Goal: Task Accomplishment & Management: Complete application form

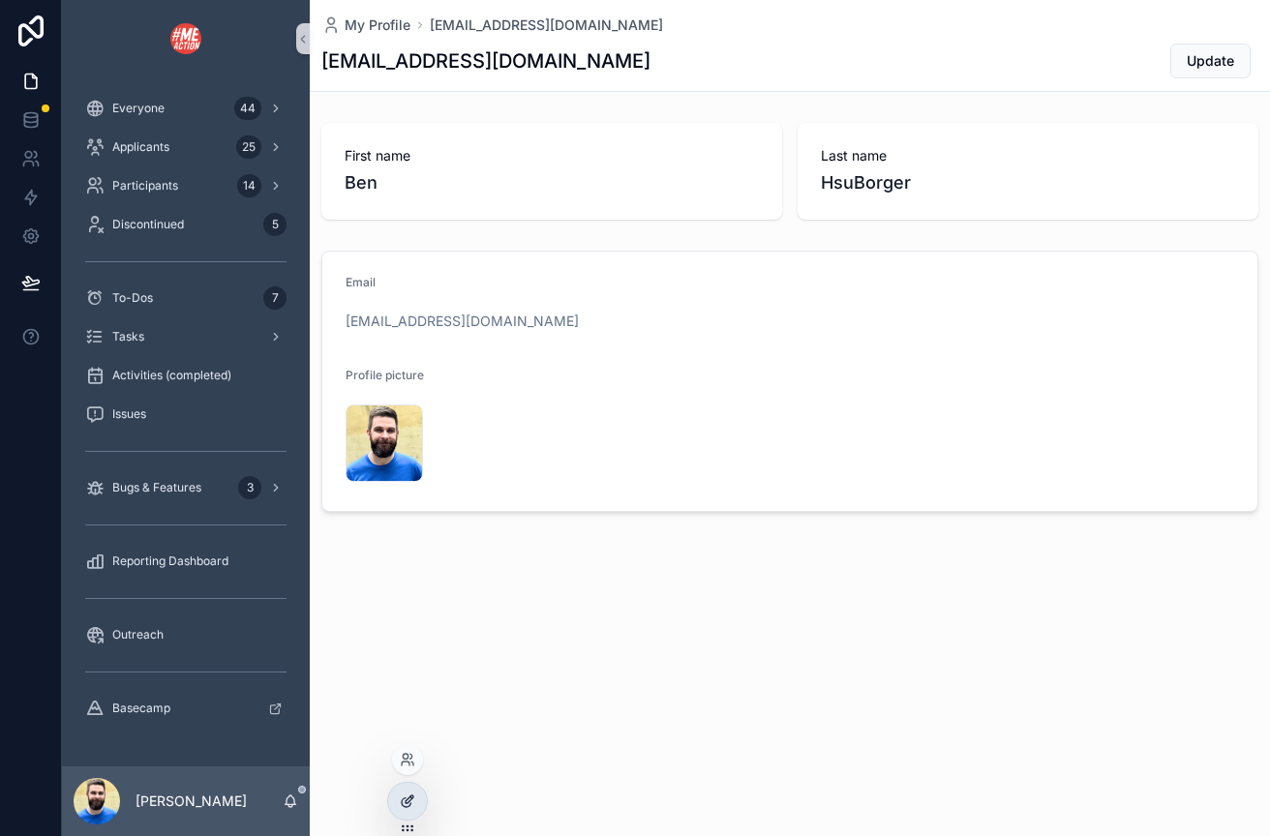
click at [399, 814] on div at bounding box center [407, 801] width 39 height 37
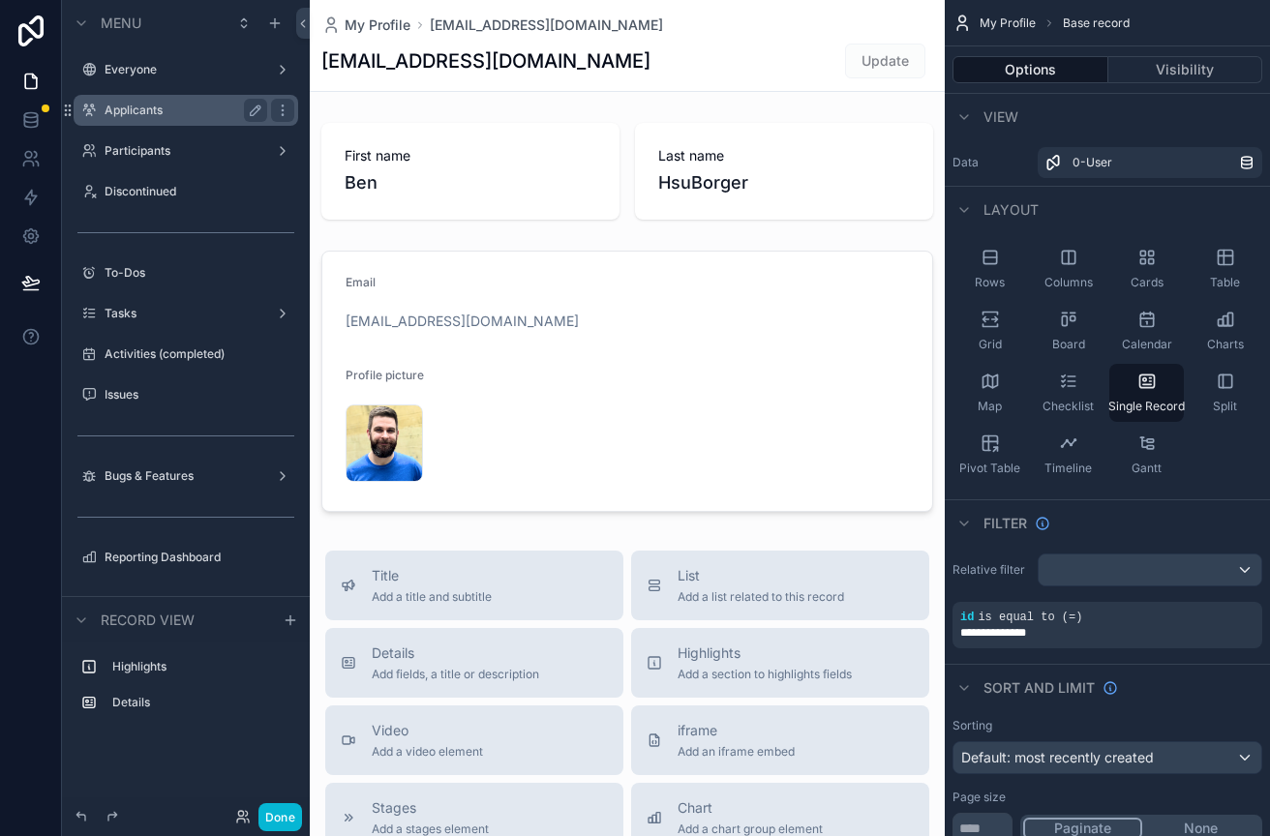
click at [171, 120] on div "Applicants" at bounding box center [186, 110] width 163 height 23
click at [139, 110] on label "Applicants" at bounding box center [182, 110] width 155 height 15
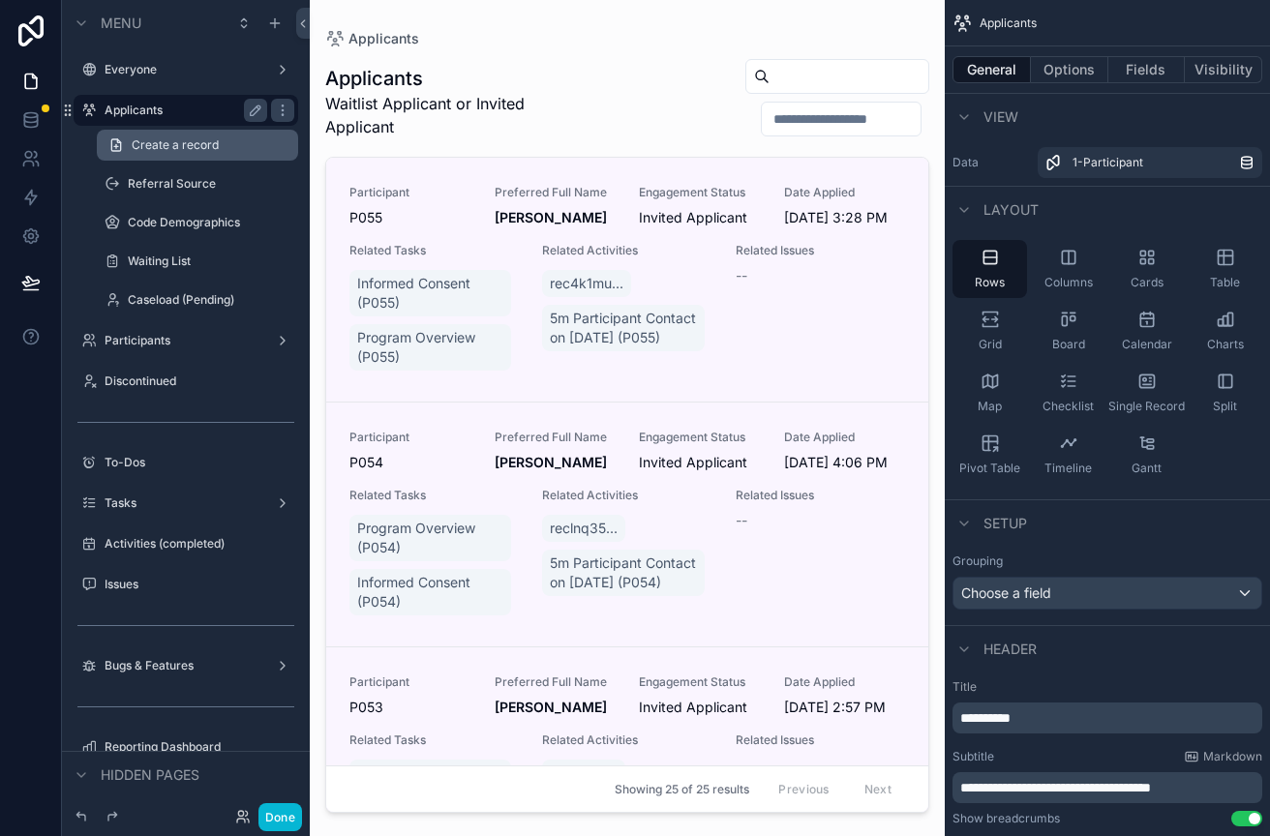
click at [144, 155] on link "Create a record" at bounding box center [197, 145] width 201 height 31
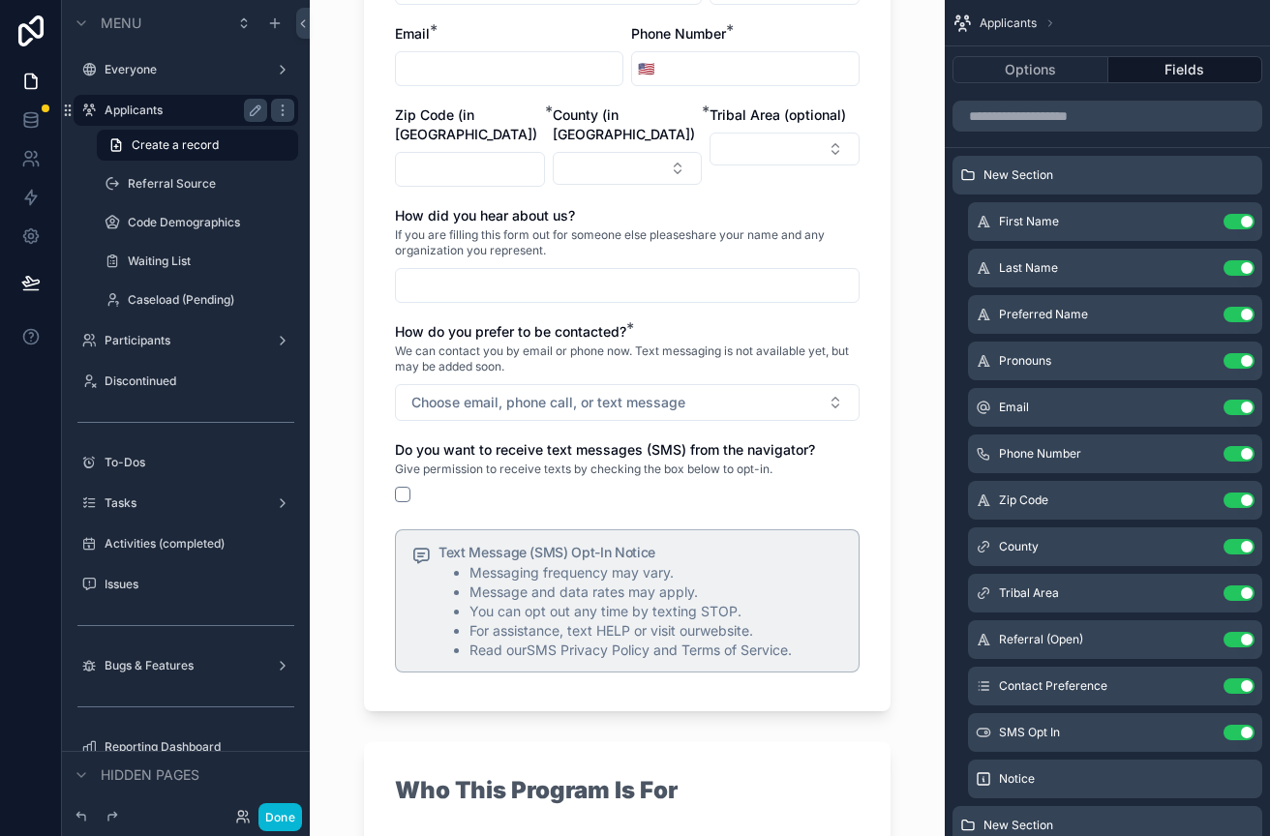
scroll to position [367, 0]
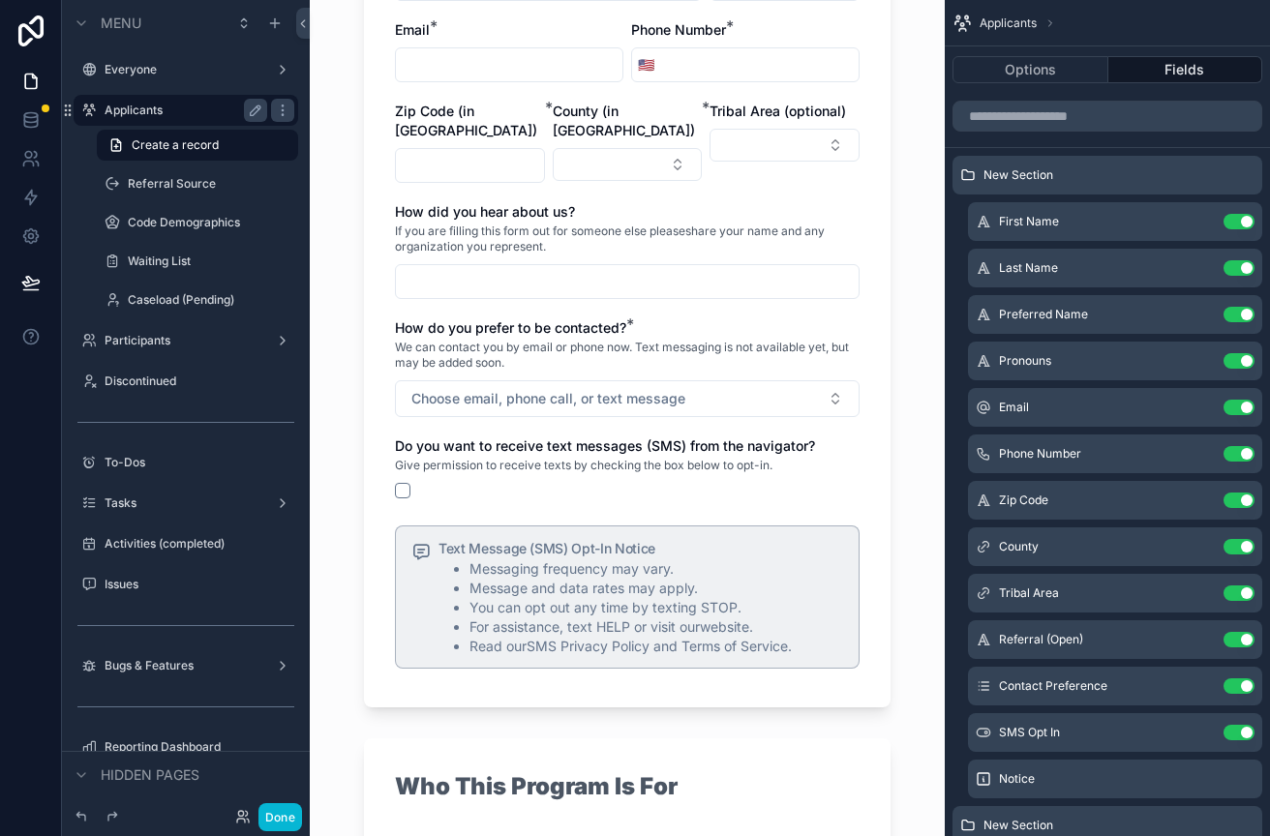
click at [598, 560] on li "Messaging frequency may vary." at bounding box center [657, 569] width 374 height 19
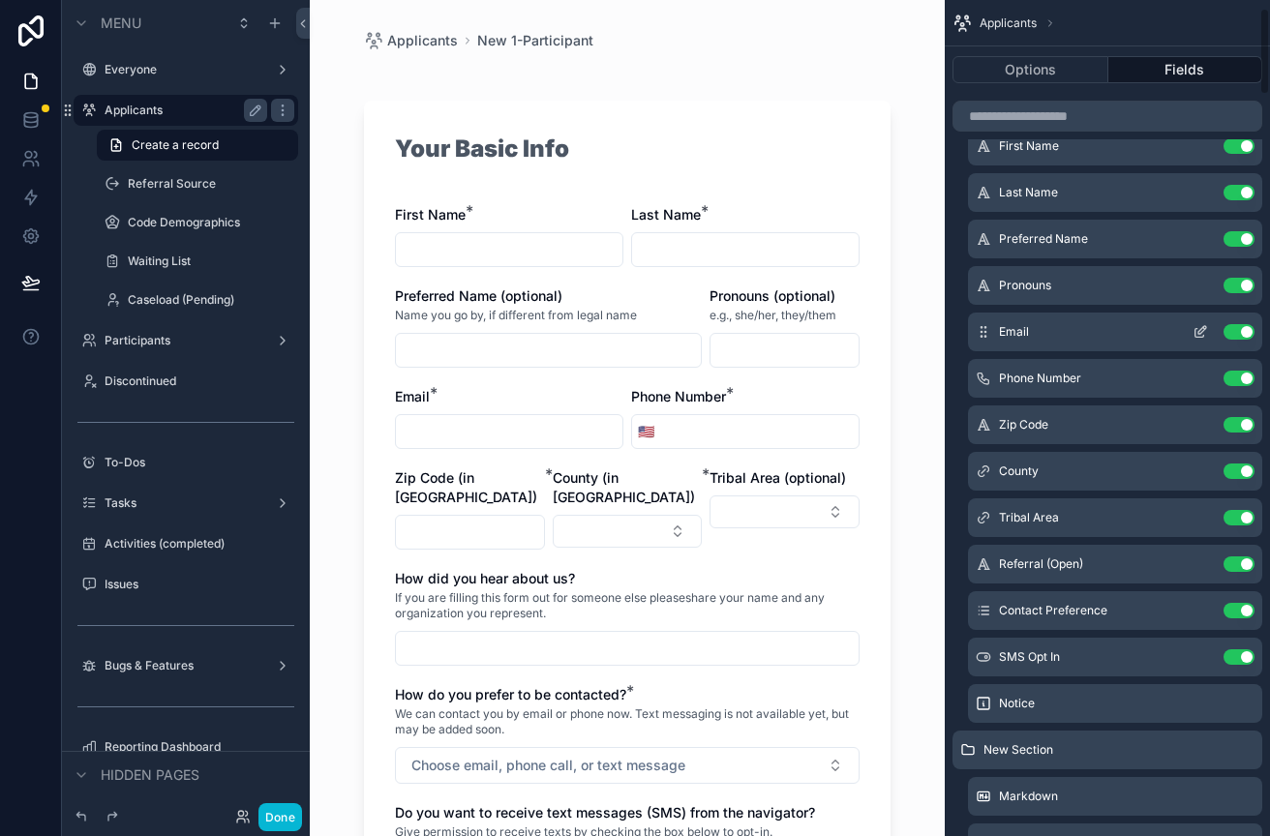
scroll to position [77, 0]
click at [1199, 703] on icon "scrollable content" at bounding box center [1200, 701] width 15 height 15
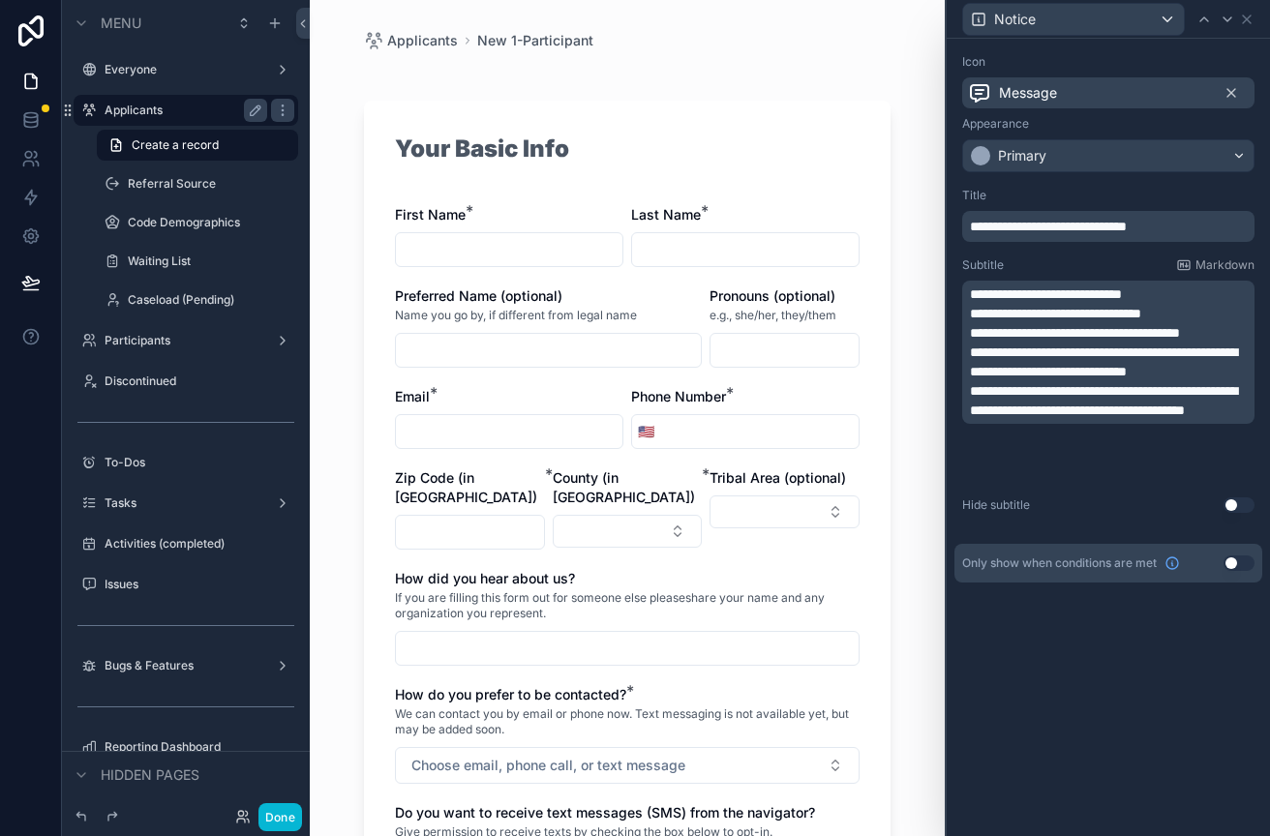
click at [1017, 417] on span "**********" at bounding box center [1103, 400] width 267 height 33
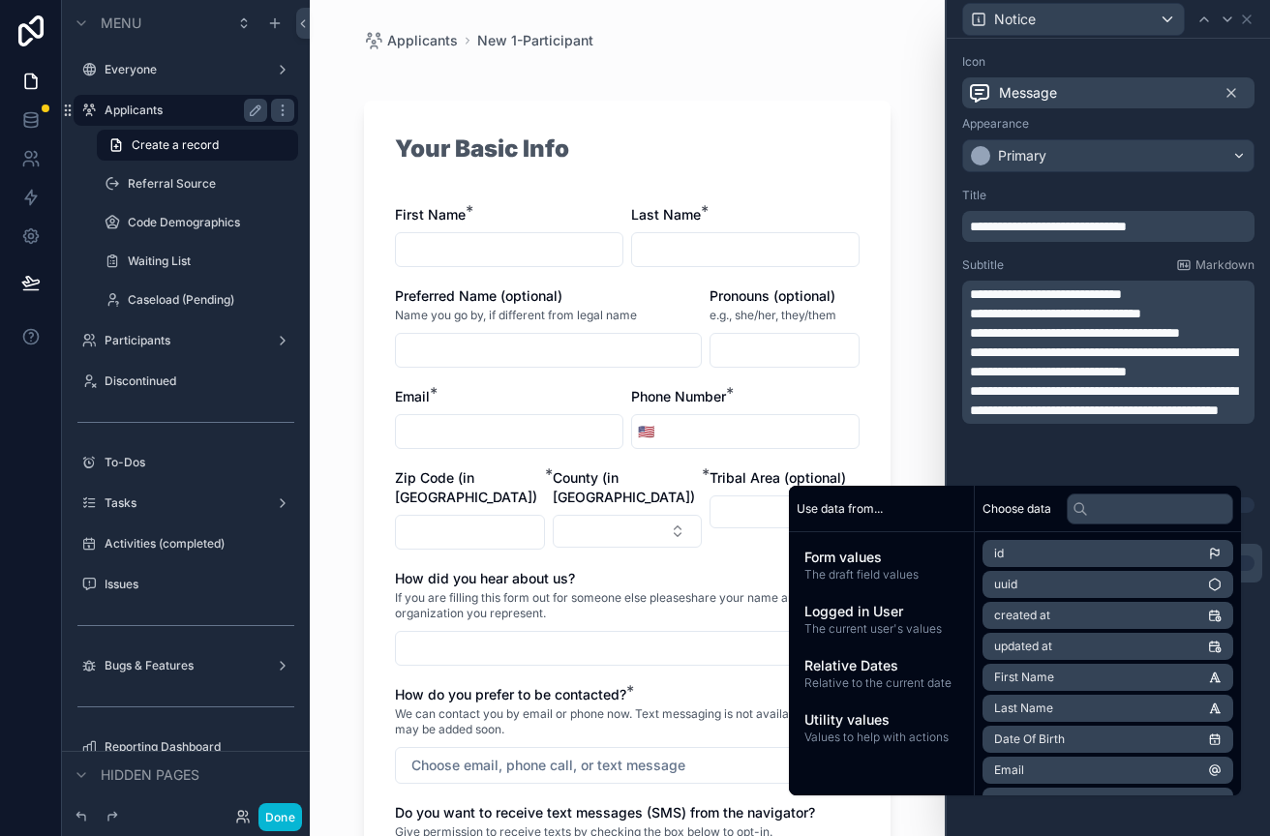
click at [1082, 268] on div "Subtitle Markdown" at bounding box center [1108, 265] width 292 height 15
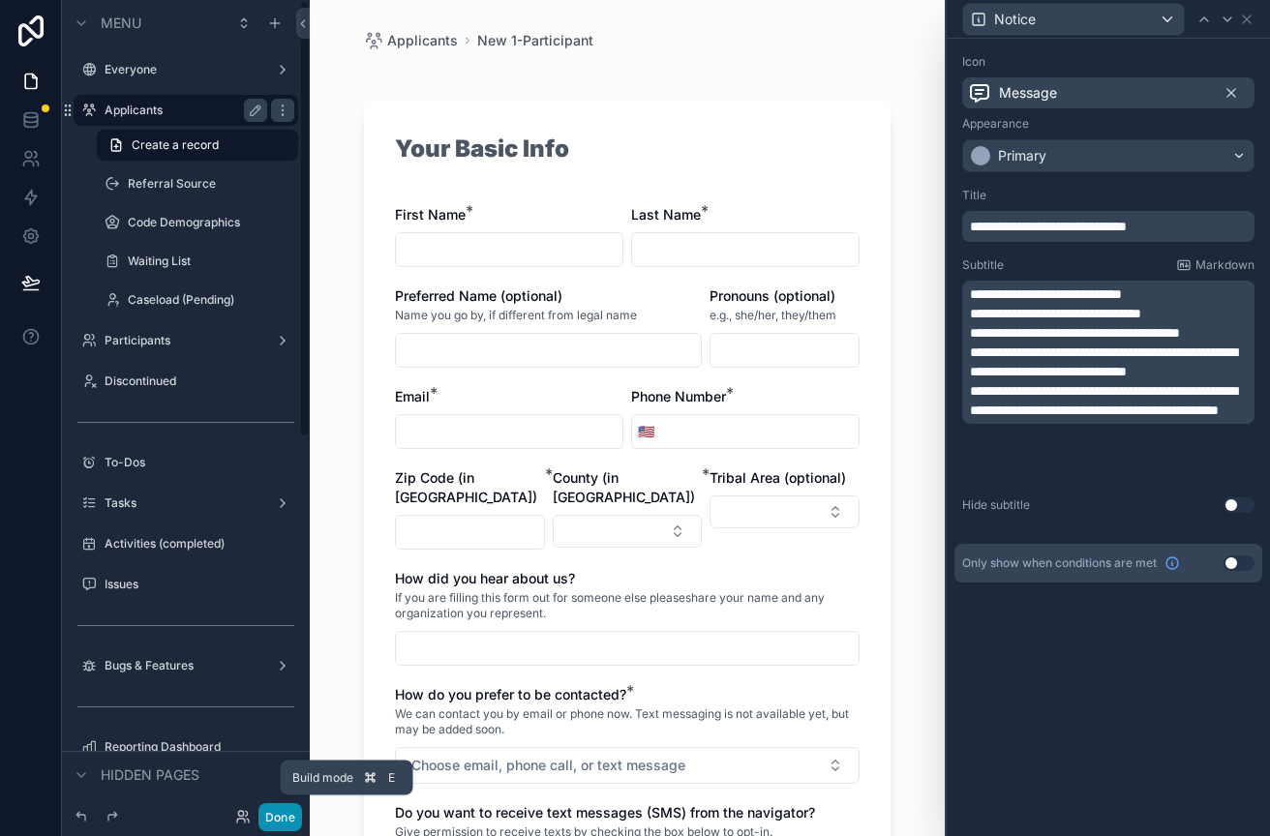
click at [287, 809] on button "Done" at bounding box center [280, 817] width 44 height 28
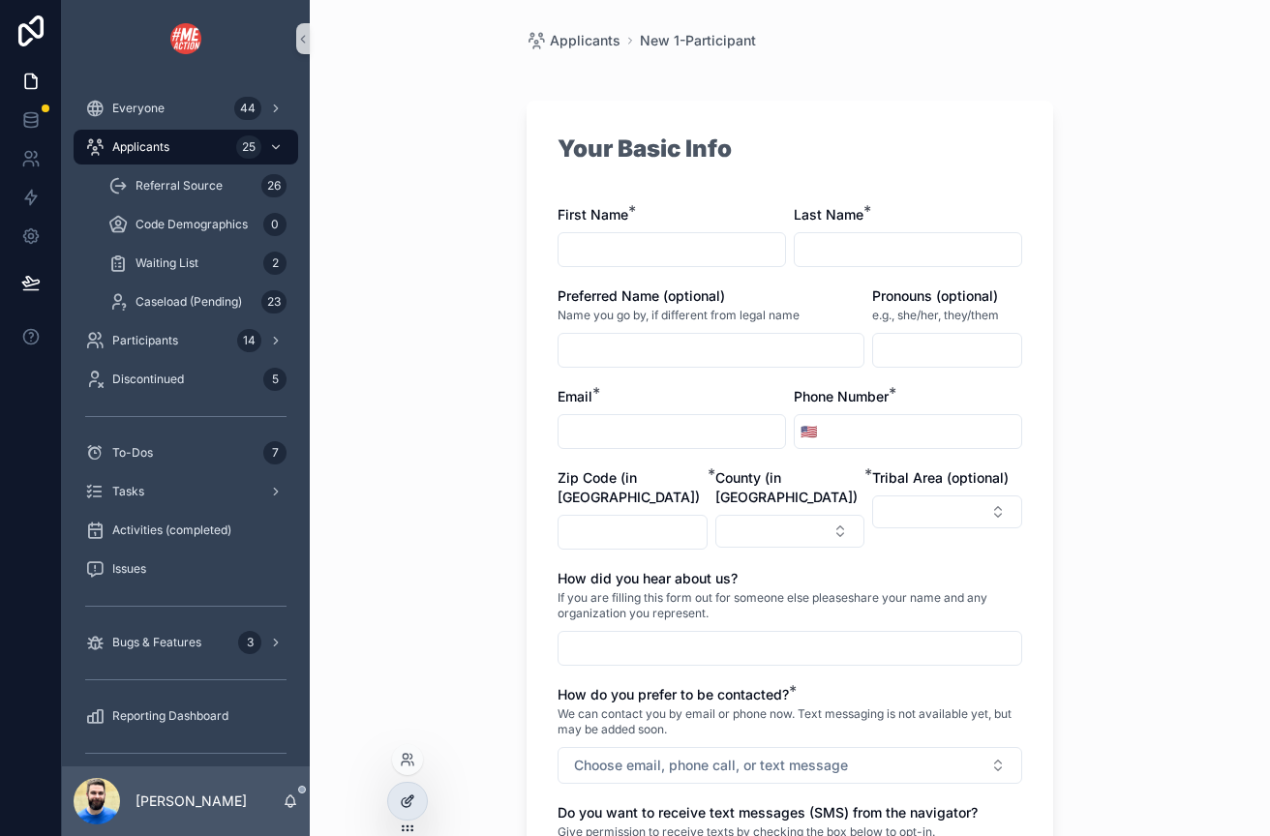
click at [402, 800] on icon at bounding box center [406, 803] width 9 height 9
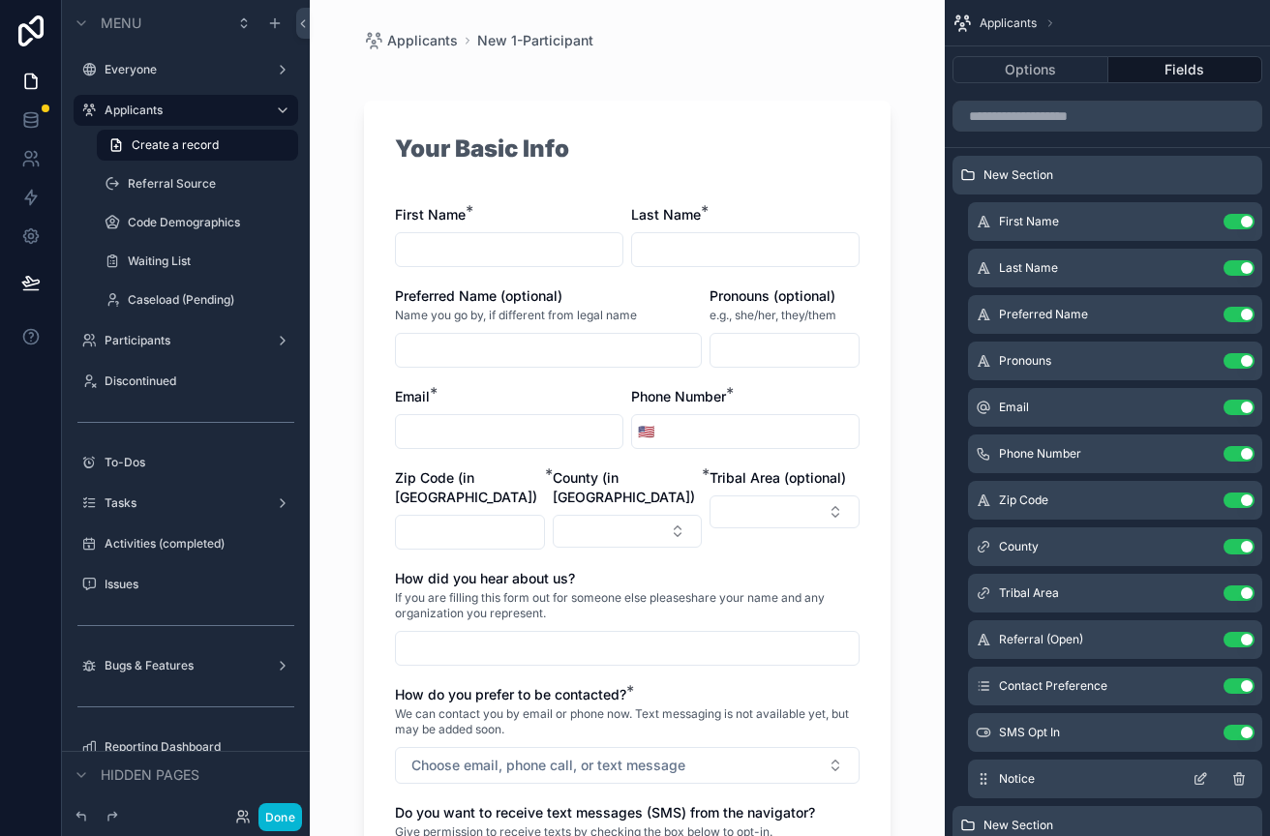
click at [1202, 781] on icon "scrollable content" at bounding box center [1200, 779] width 15 height 15
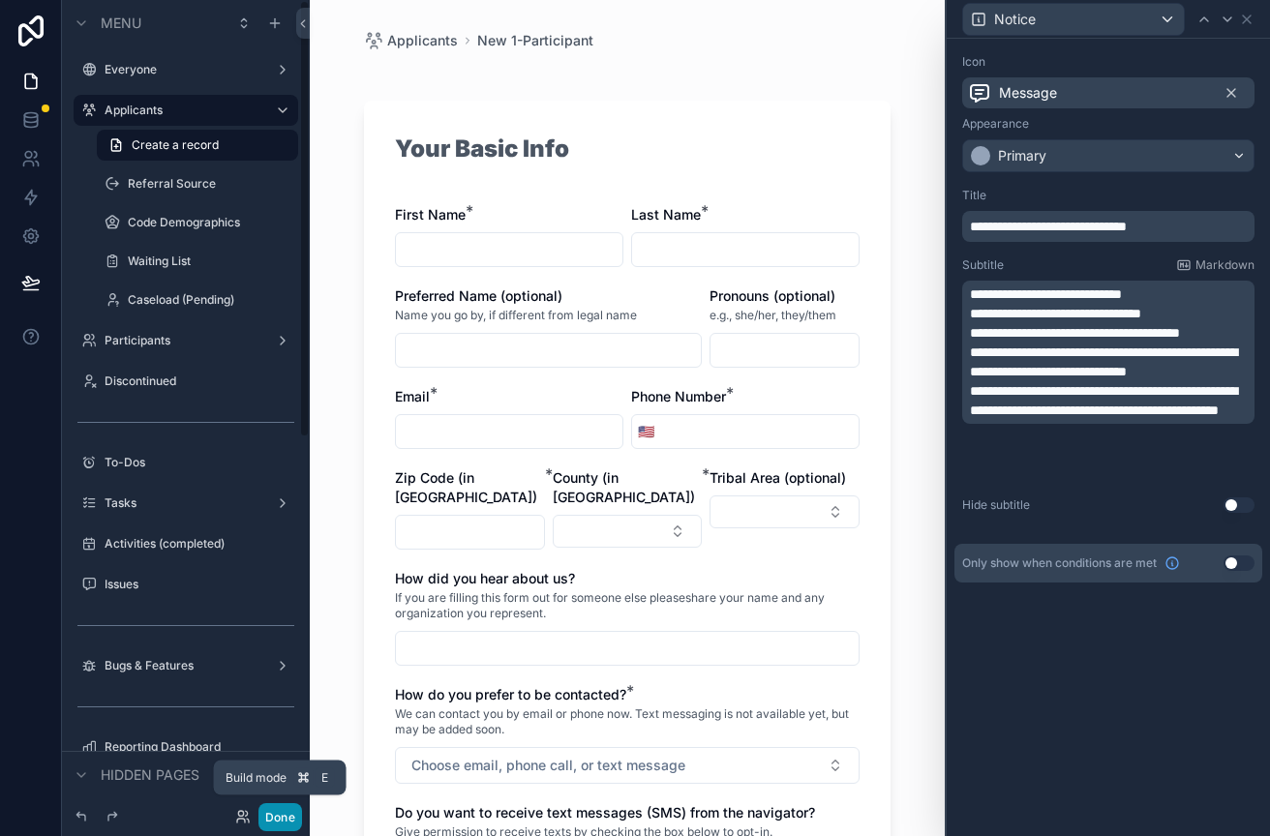
click at [280, 819] on button "Done" at bounding box center [280, 817] width 44 height 28
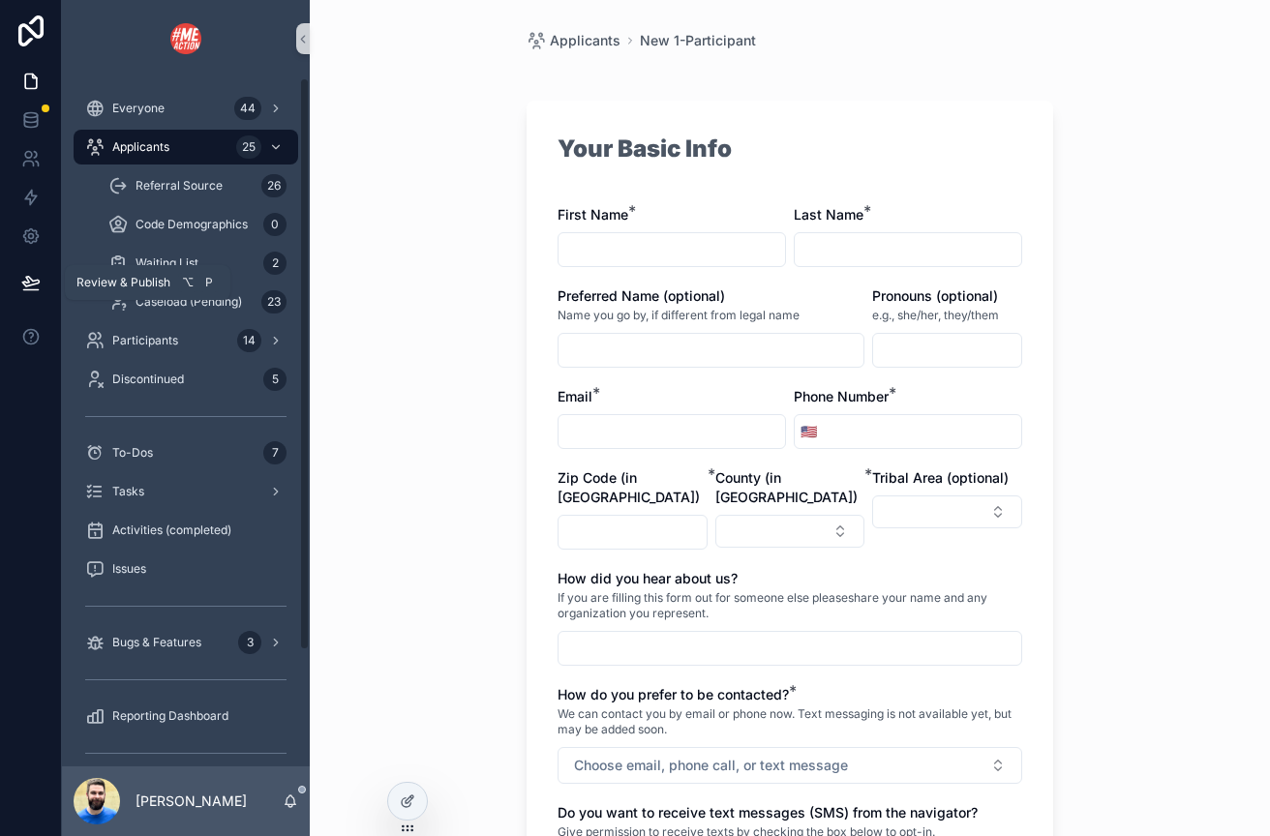
click at [28, 282] on icon at bounding box center [30, 282] width 16 height 10
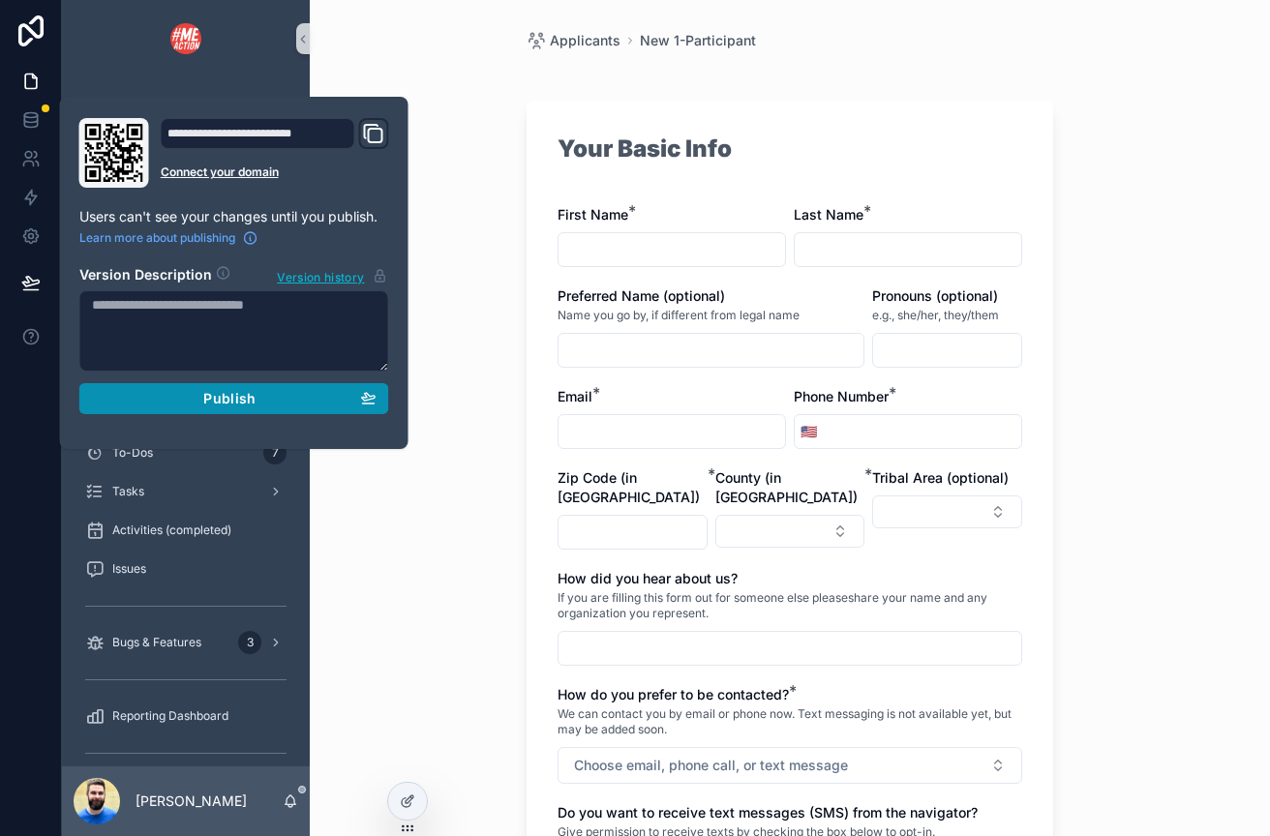
click at [147, 407] on button "Publish" at bounding box center [234, 398] width 310 height 31
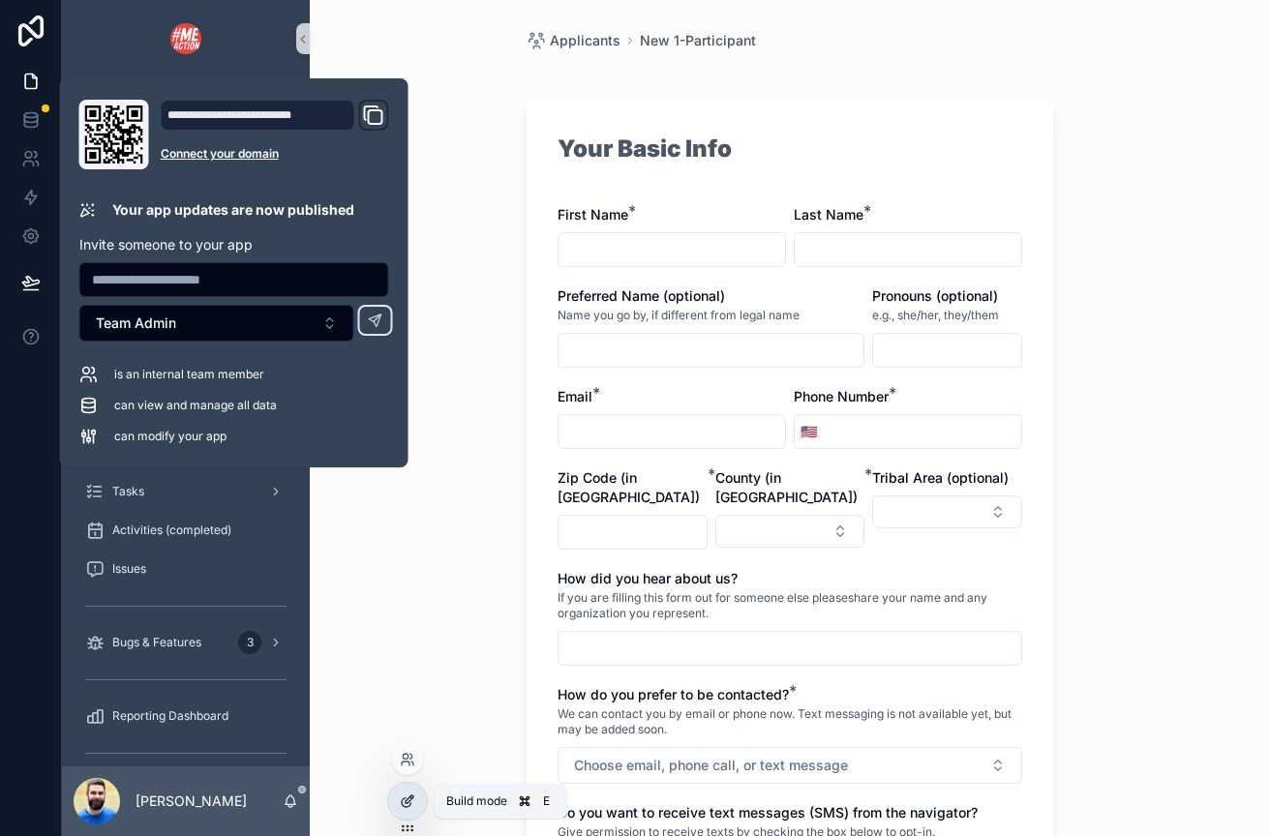
click at [403, 800] on icon at bounding box center [406, 803] width 9 height 9
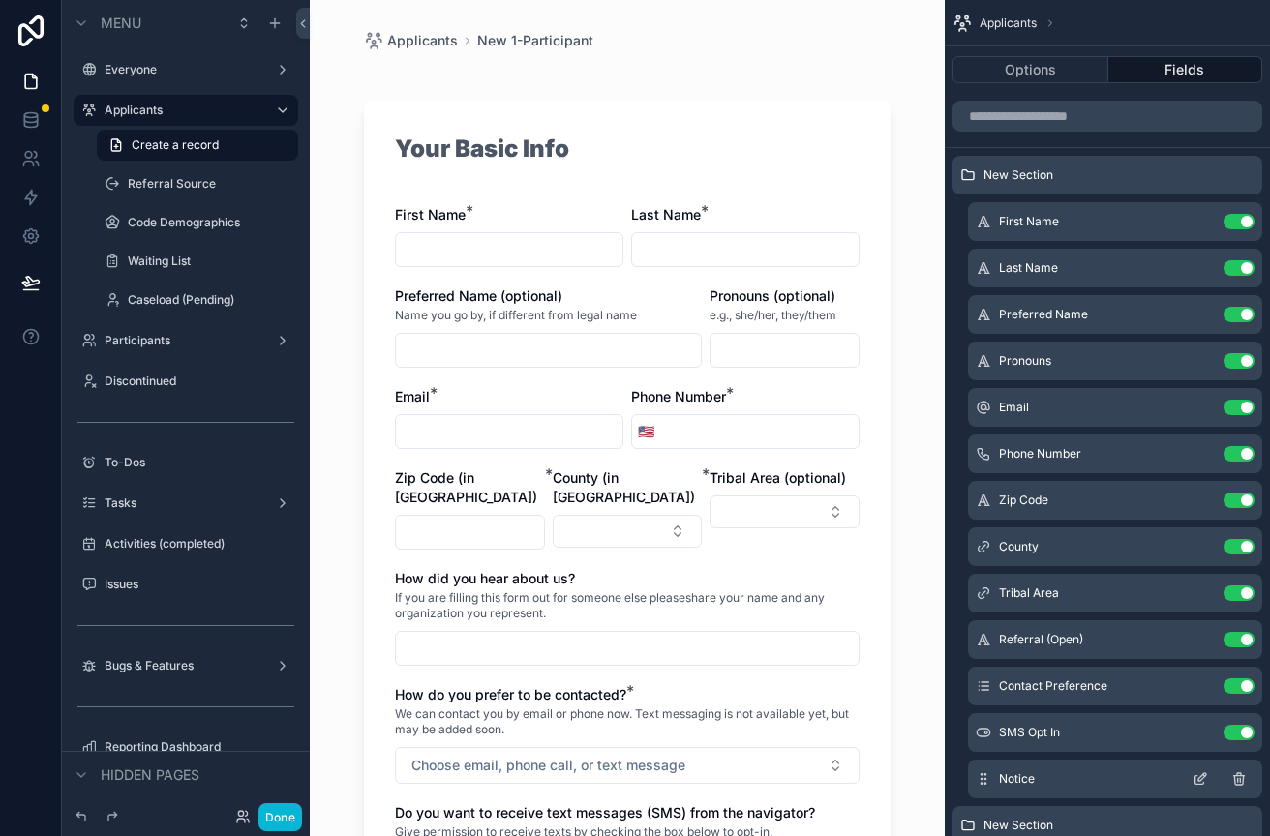
click at [1198, 780] on icon "scrollable content" at bounding box center [1202, 777] width 8 height 8
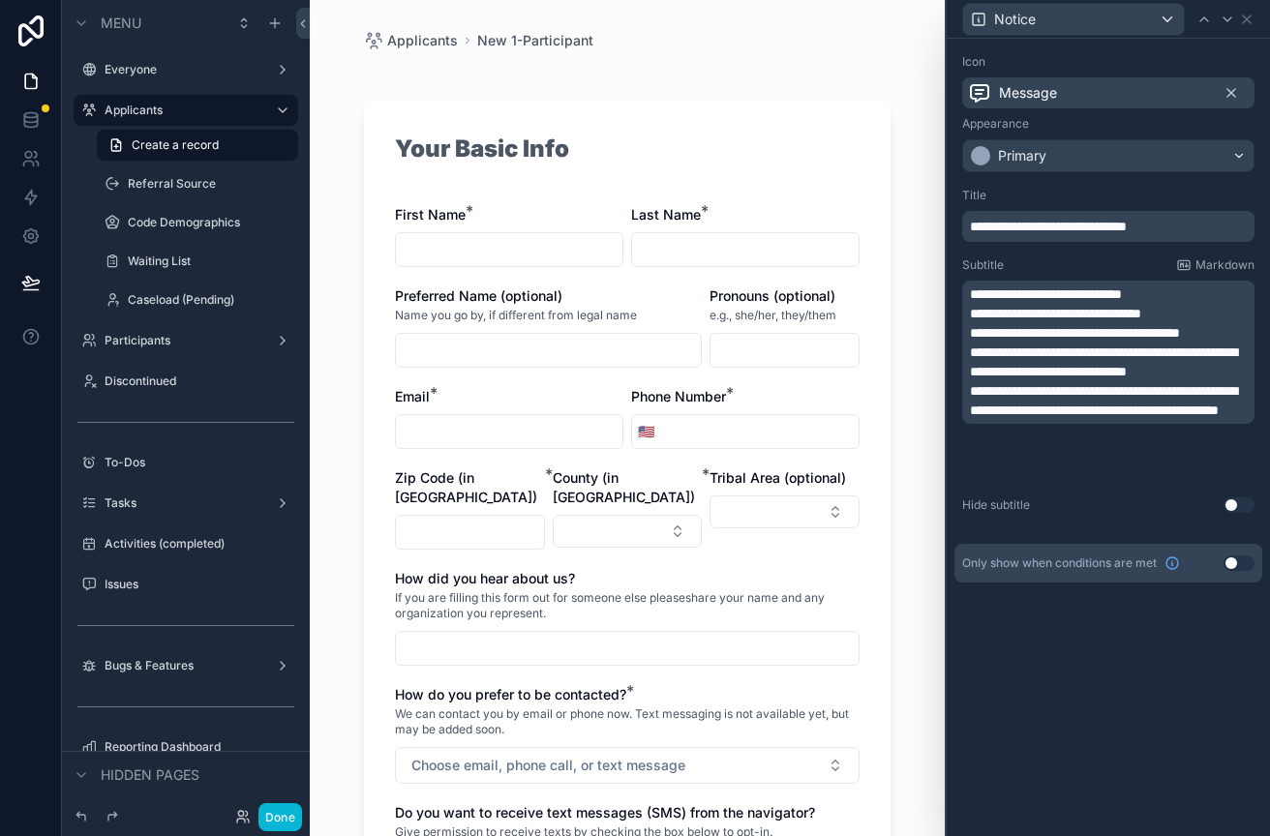
click at [1140, 678] on div "**********" at bounding box center [1108, 438] width 323 height 798
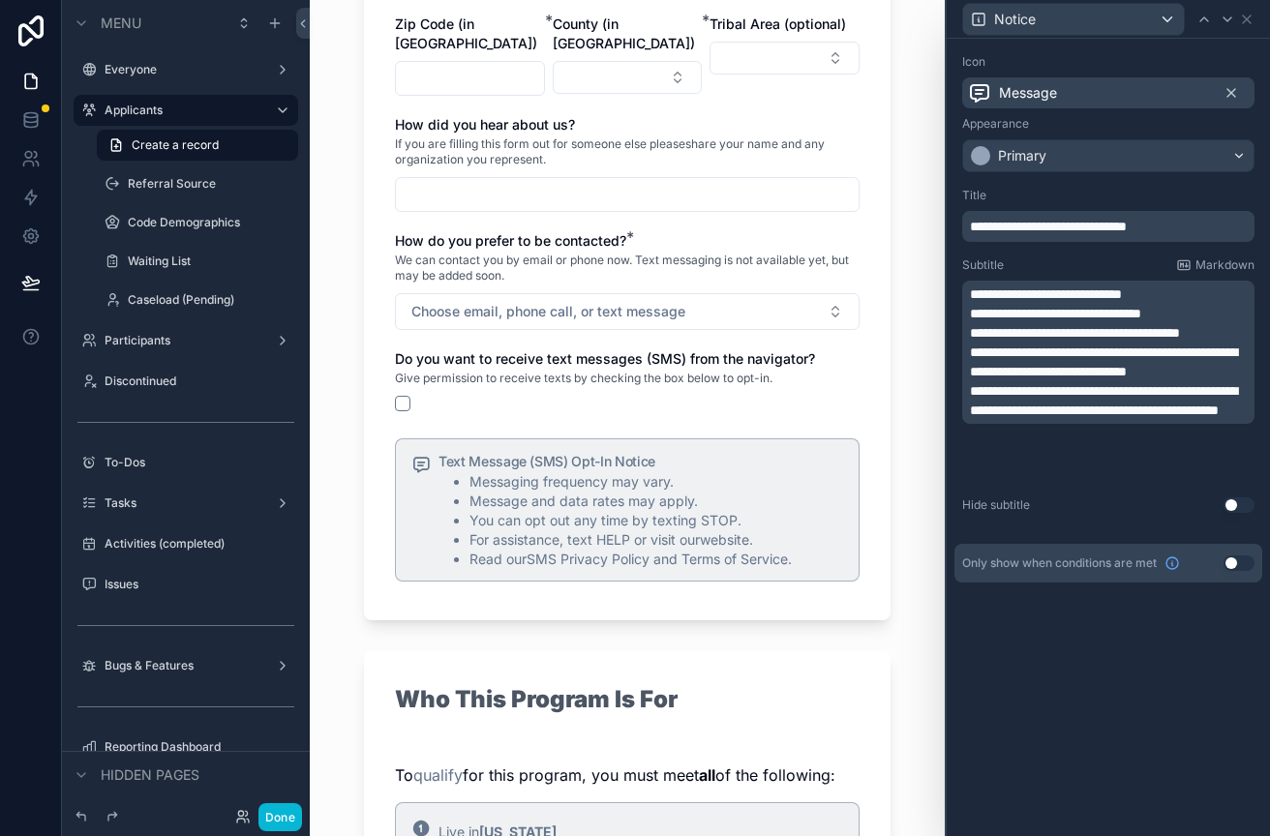
scroll to position [717, 0]
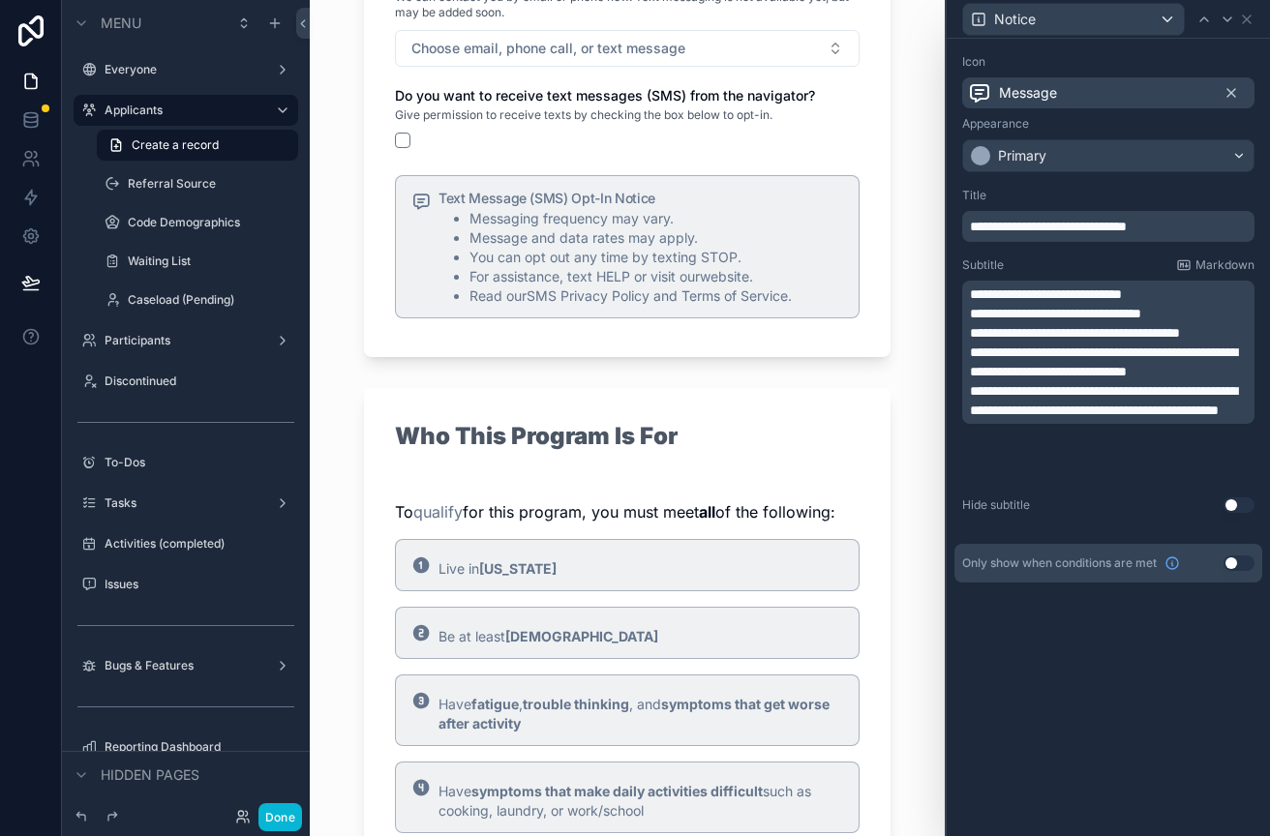
click at [1089, 420] on p "**********" at bounding box center [1110, 400] width 281 height 39
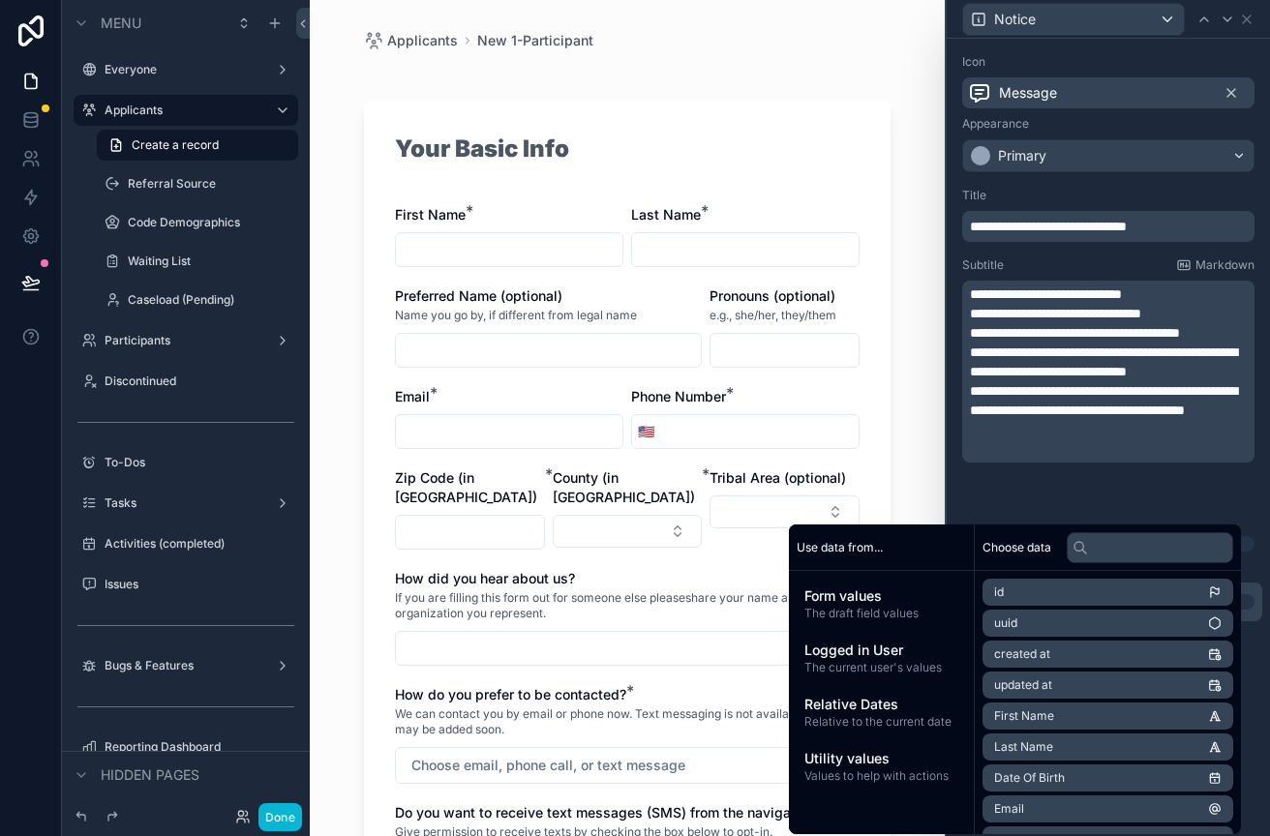
scroll to position [0, 0]
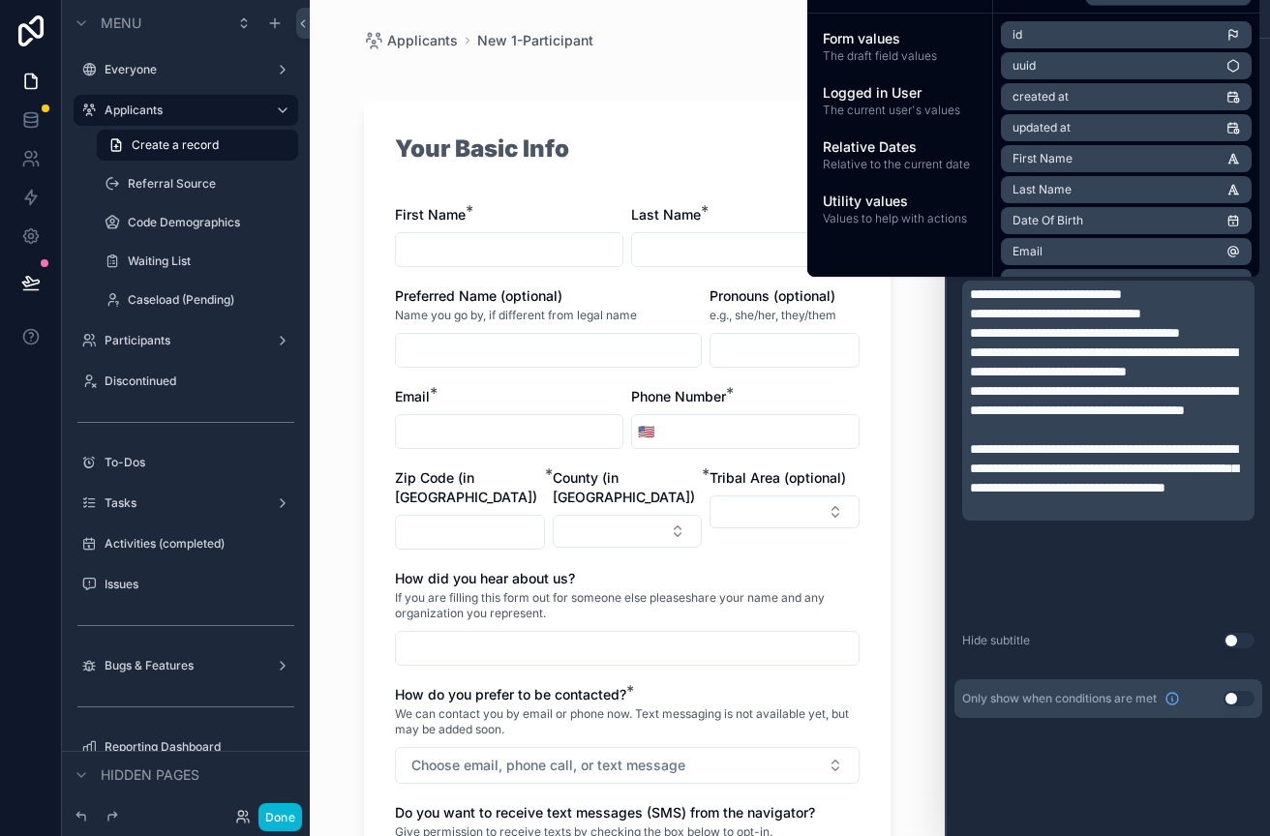
click at [1054, 777] on div "**********" at bounding box center [1108, 438] width 323 height 798
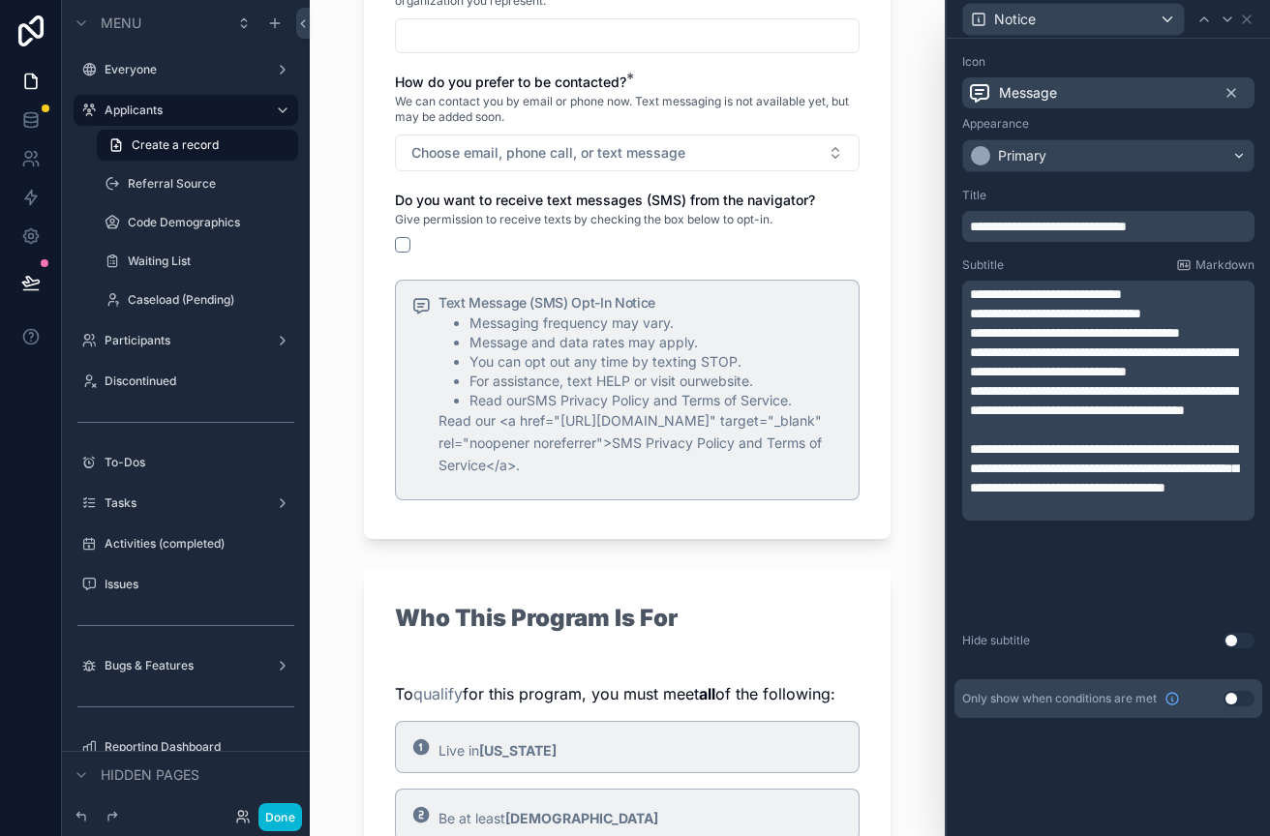
scroll to position [660, 0]
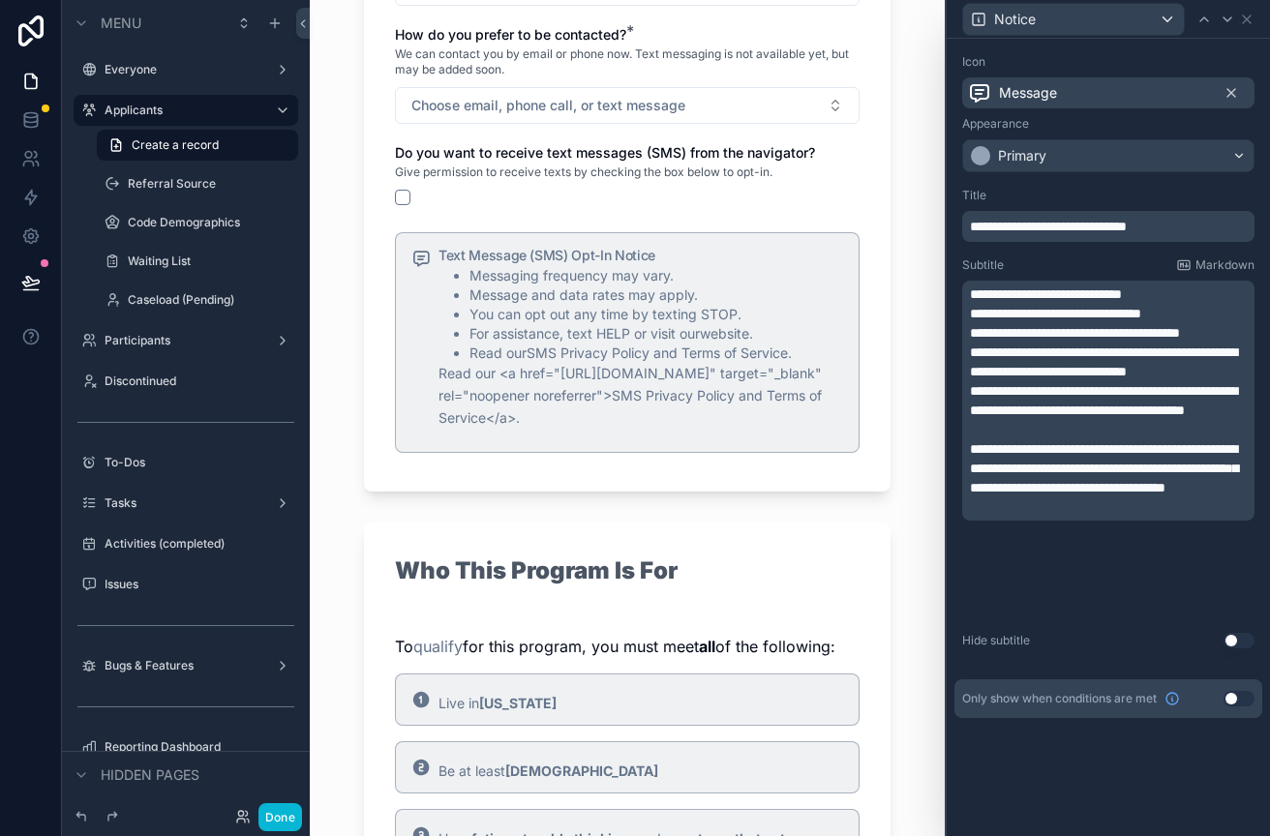
click at [973, 495] on span "**********" at bounding box center [1104, 468] width 268 height 52
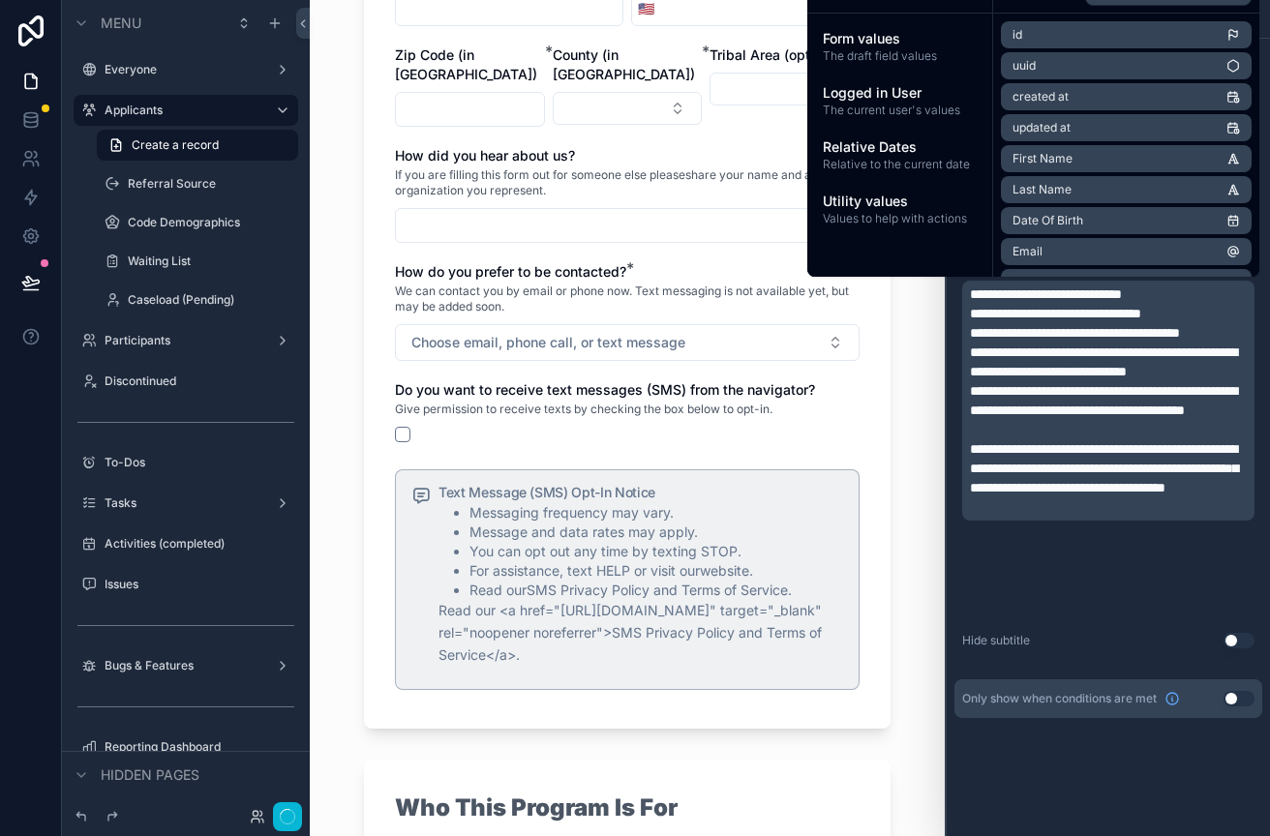
scroll to position [0, 0]
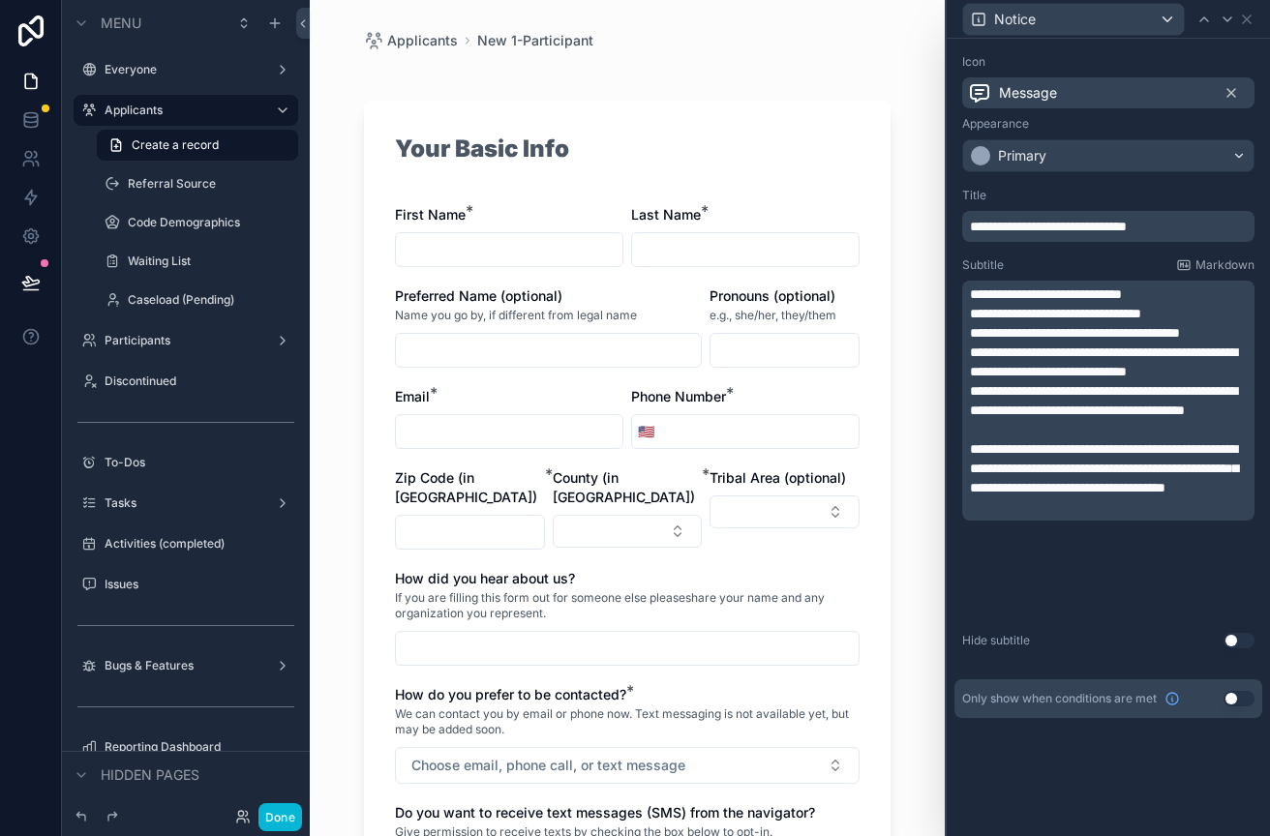
click at [971, 497] on p "**********" at bounding box center [1110, 469] width 281 height 58
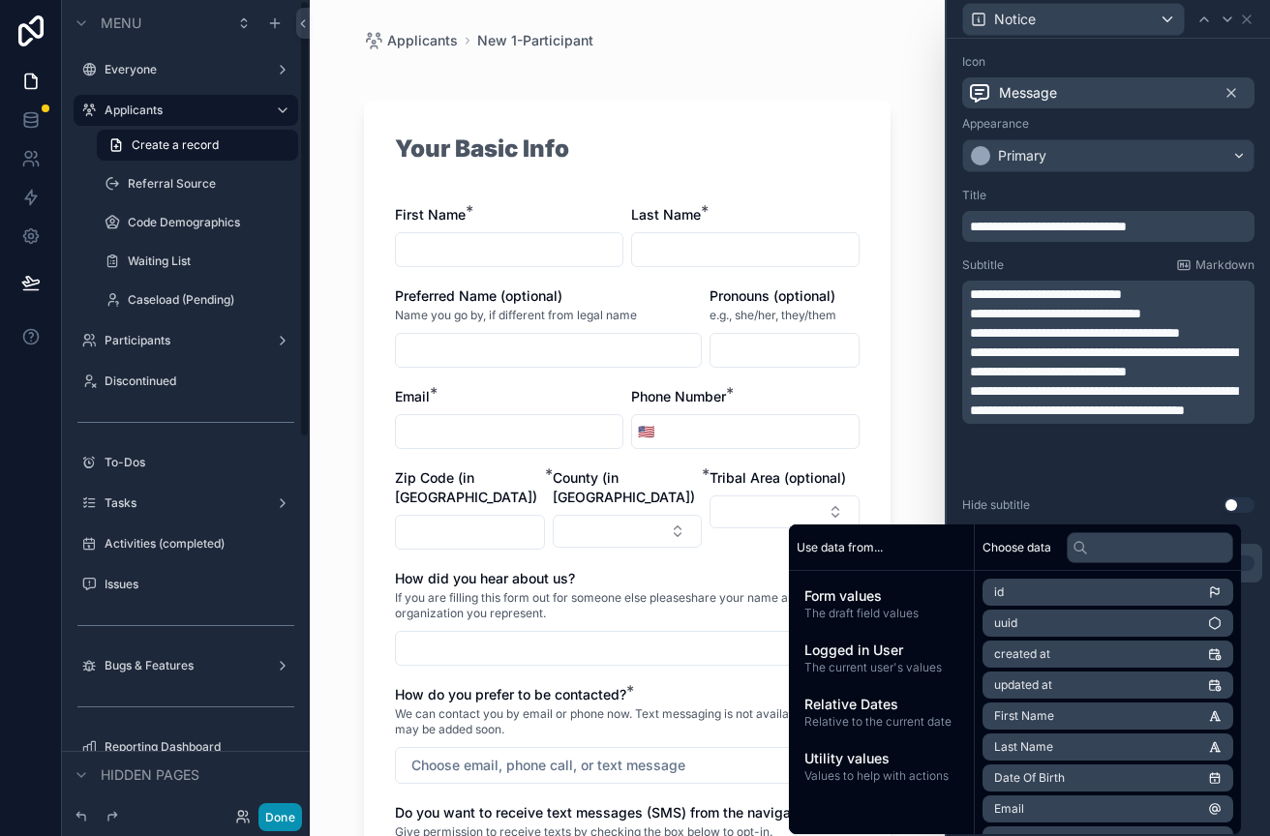
click at [290, 808] on button "Done" at bounding box center [280, 817] width 44 height 28
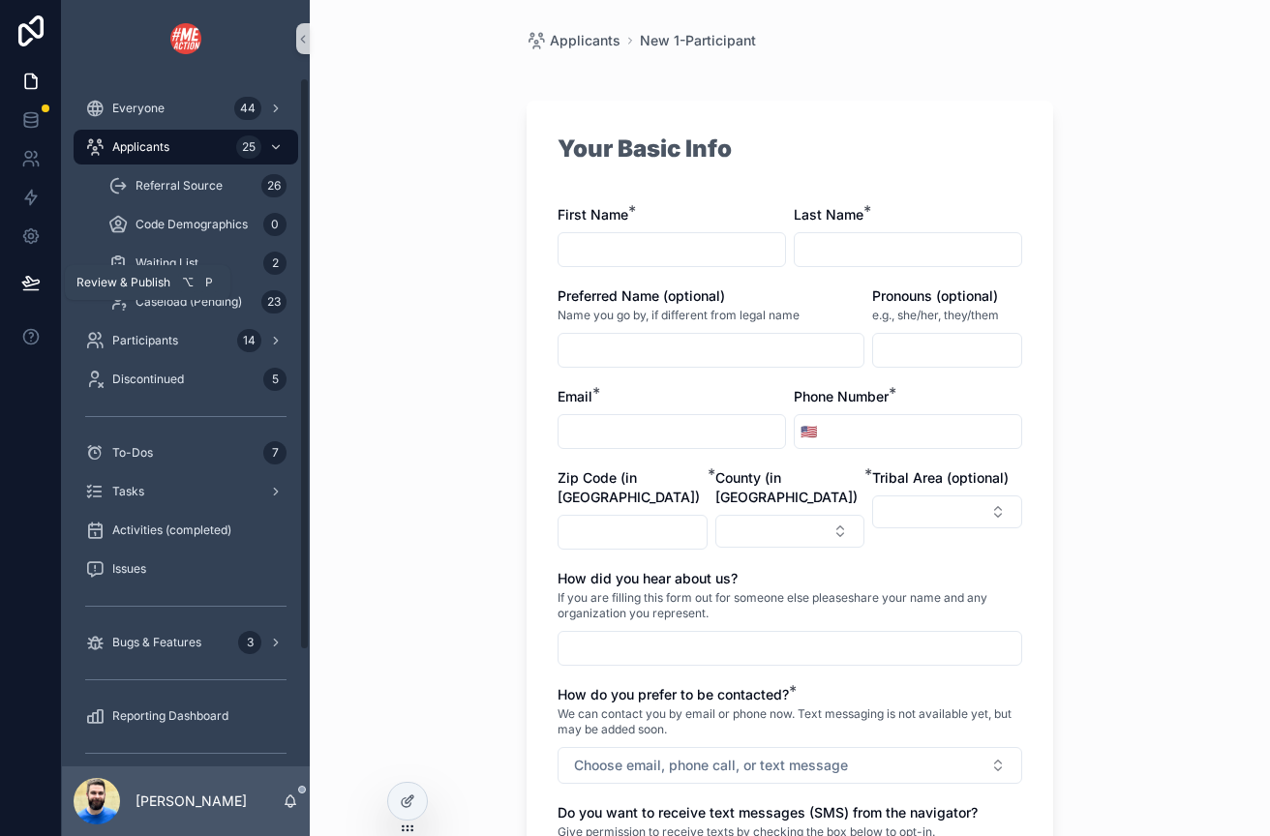
click at [27, 277] on icon at bounding box center [30, 282] width 16 height 10
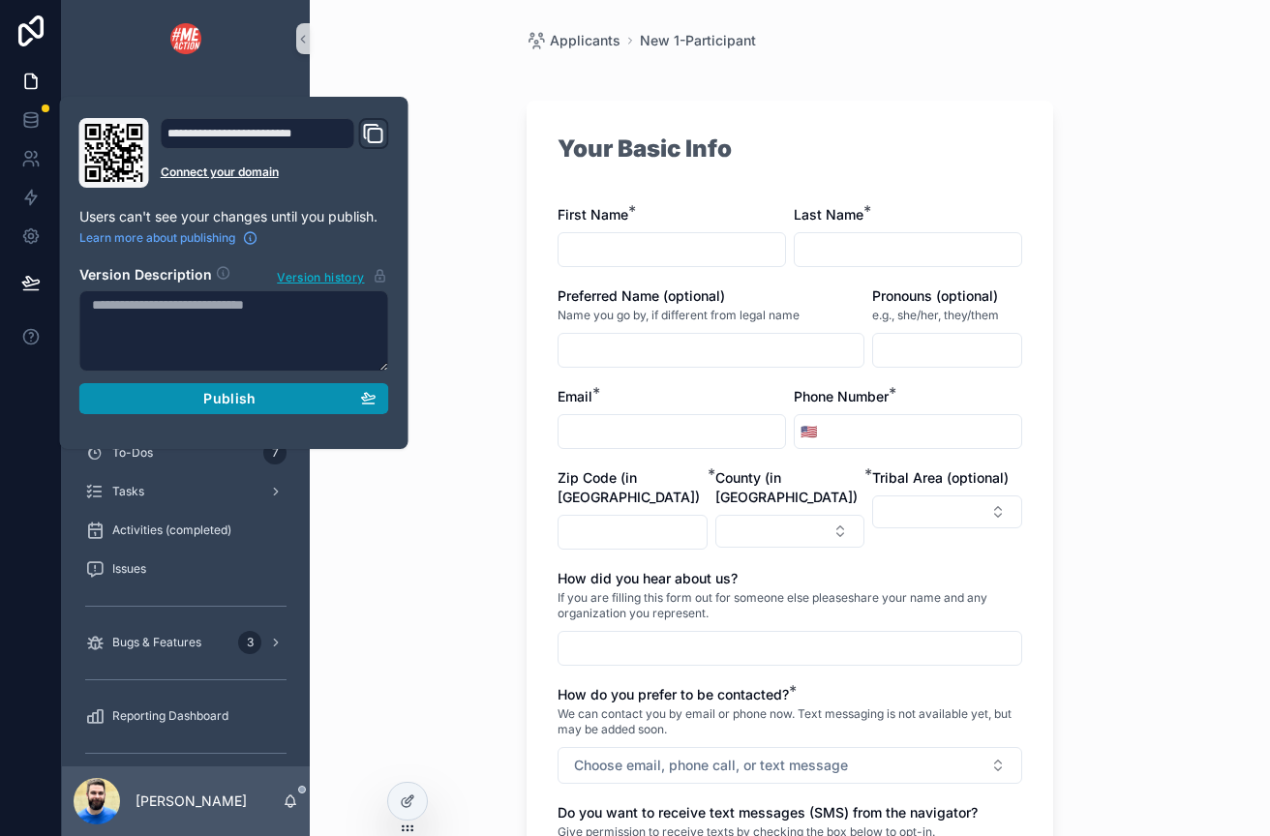
click at [184, 407] on div "Publish" at bounding box center [234, 398] width 285 height 17
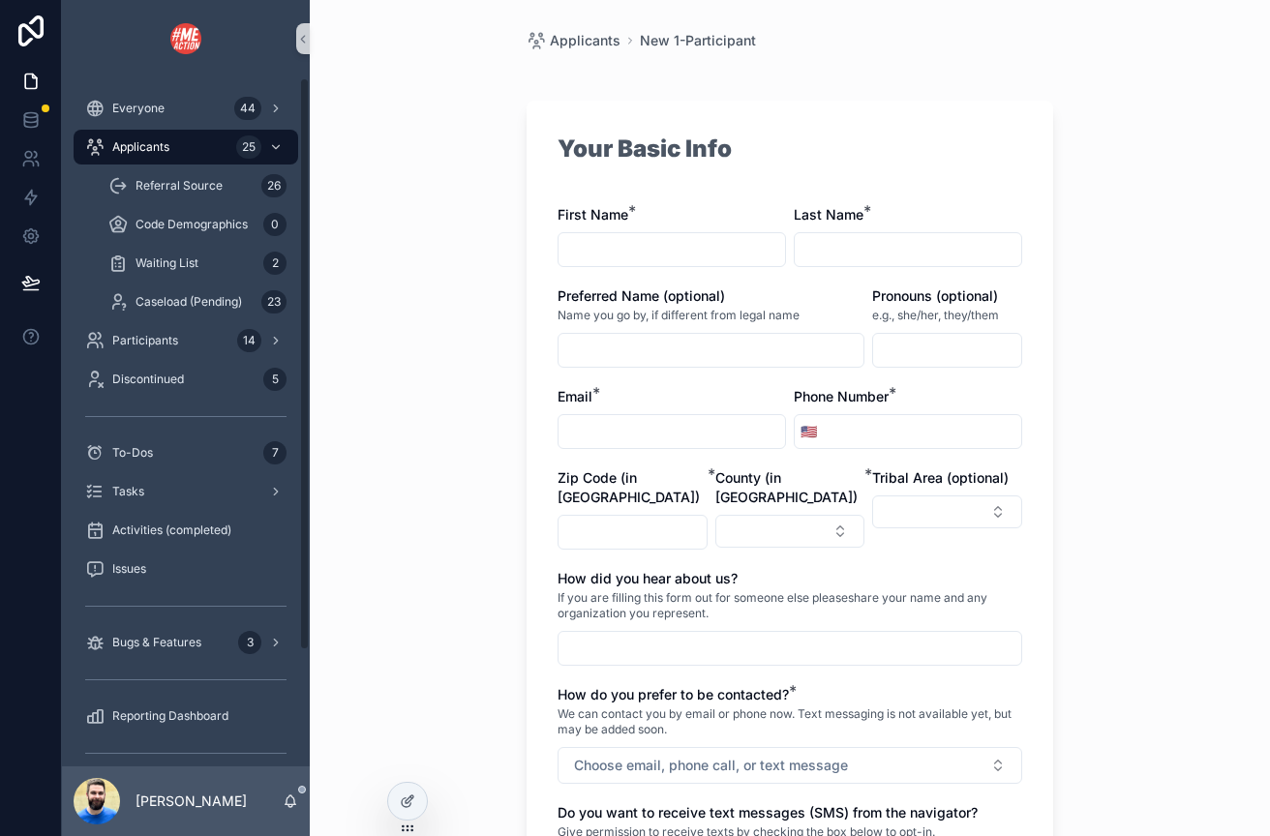
click at [35, 530] on div at bounding box center [31, 418] width 62 height 836
click at [144, 113] on span "Everyone" at bounding box center [138, 108] width 52 height 15
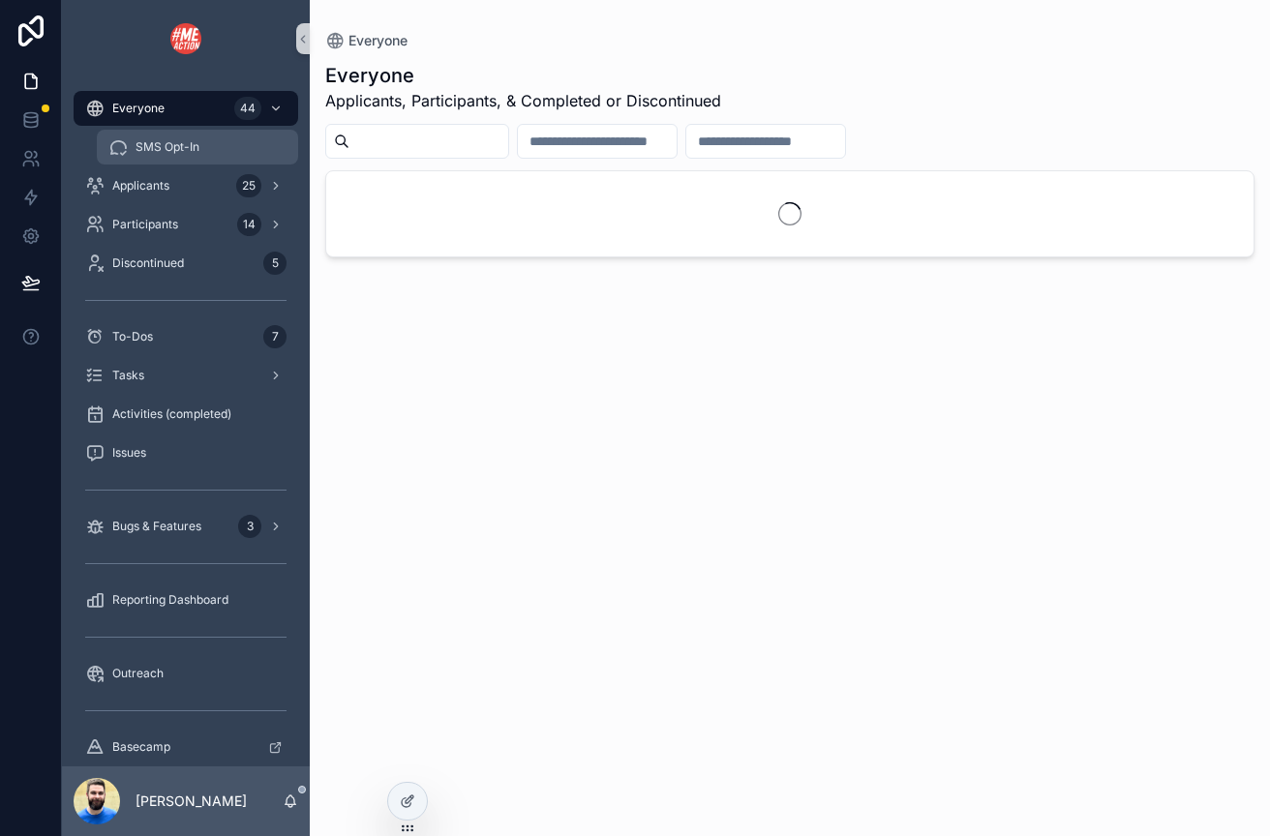
click at [158, 148] on span "SMS Opt-In" at bounding box center [168, 146] width 64 height 15
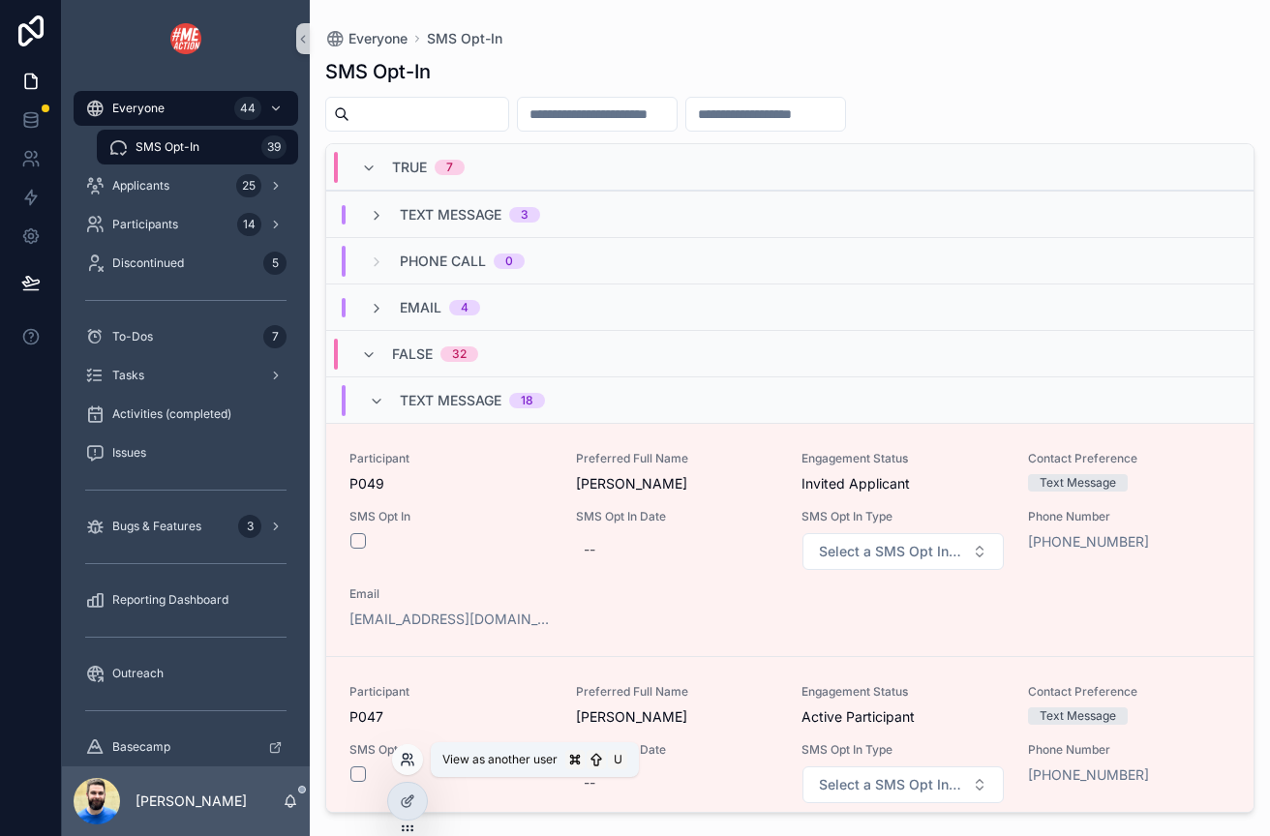
click at [402, 761] on icon at bounding box center [407, 759] width 15 height 15
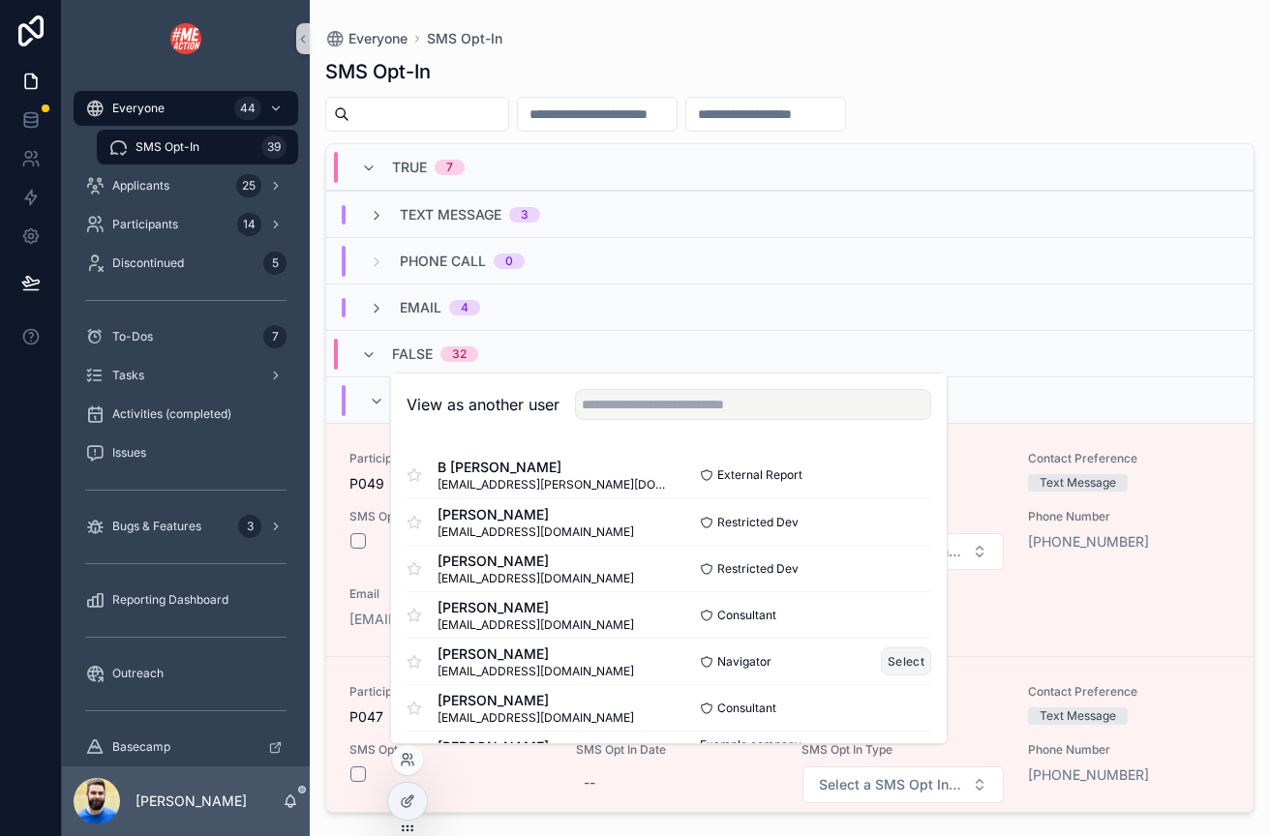
click at [892, 662] on button "Select" at bounding box center [906, 662] width 50 height 28
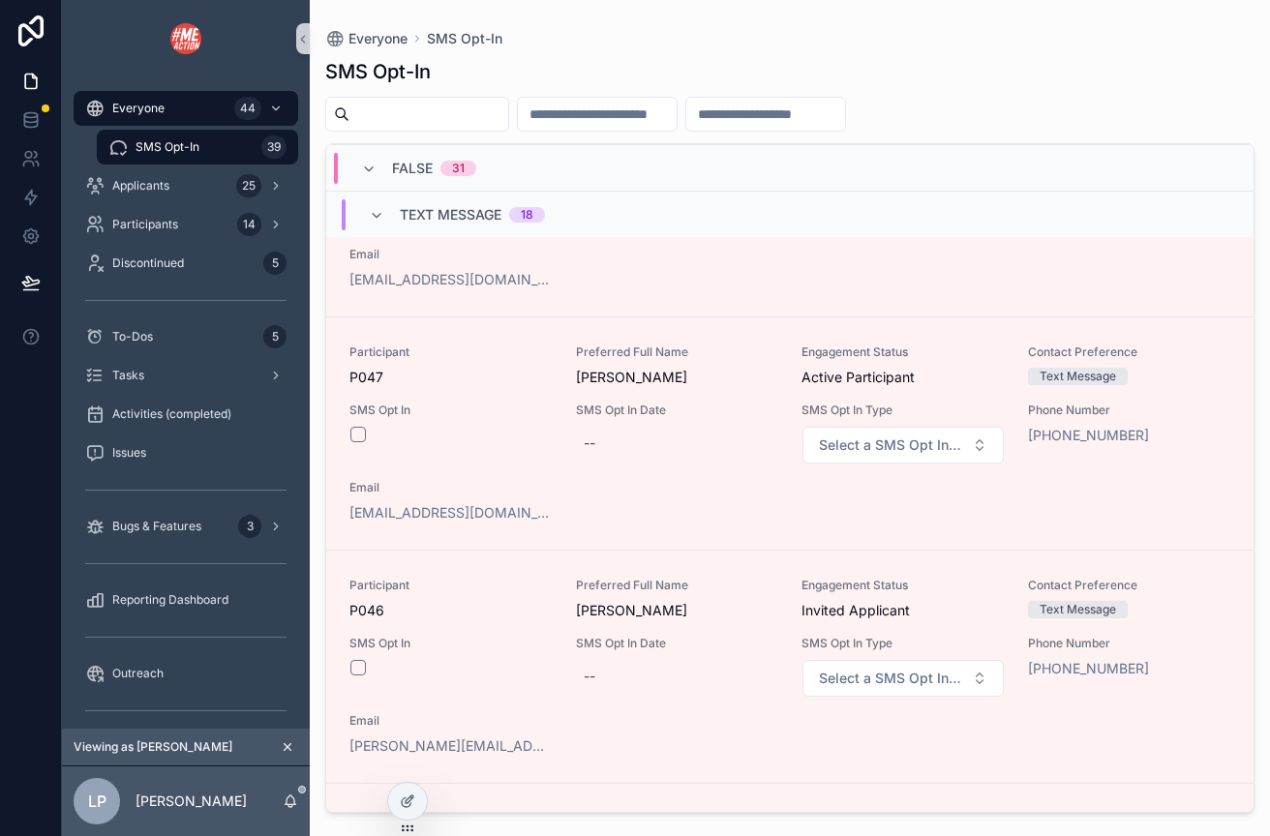
scroll to position [338, 0]
click at [379, 212] on icon "scrollable content" at bounding box center [376, 215] width 15 height 15
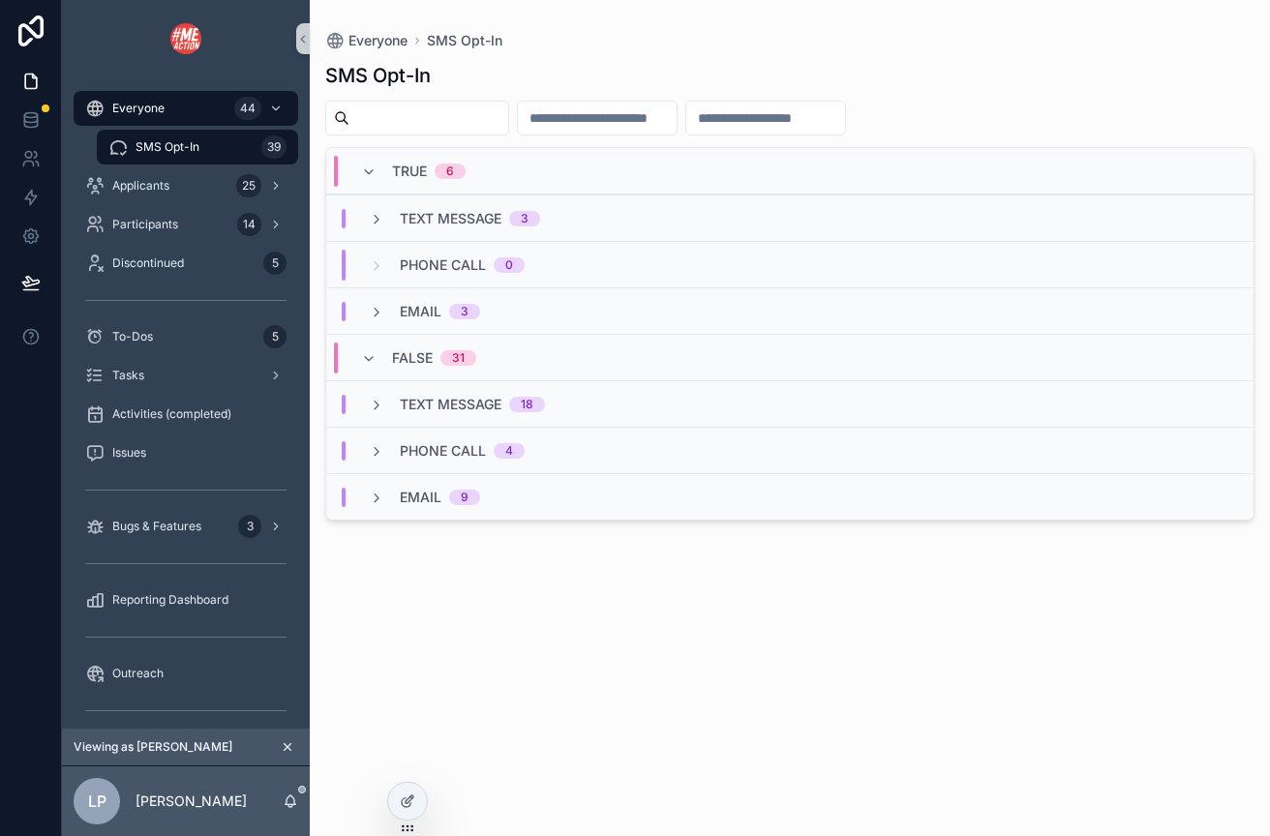
scroll to position [0, 0]
click at [152, 176] on div "Applicants 25" at bounding box center [185, 185] width 201 height 31
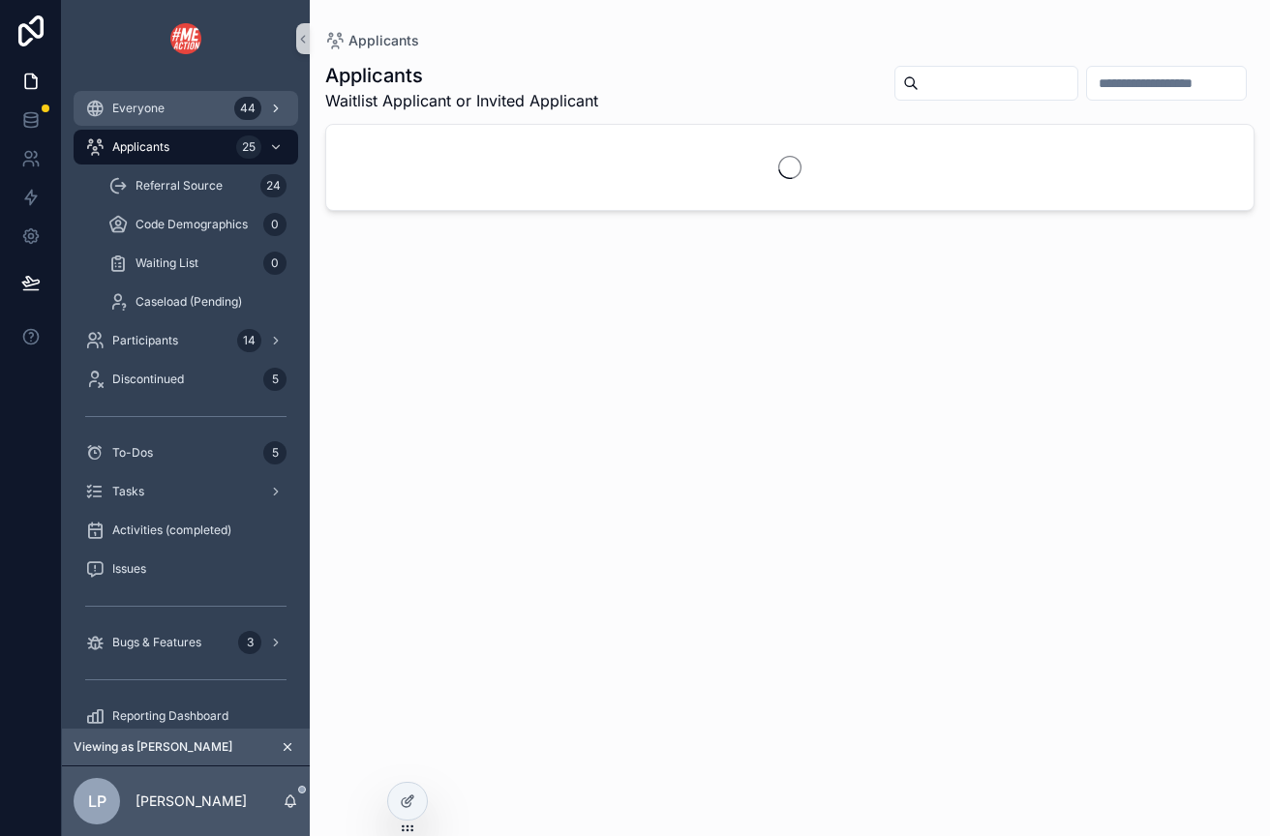
click at [145, 116] on div "Everyone 44" at bounding box center [185, 108] width 201 height 31
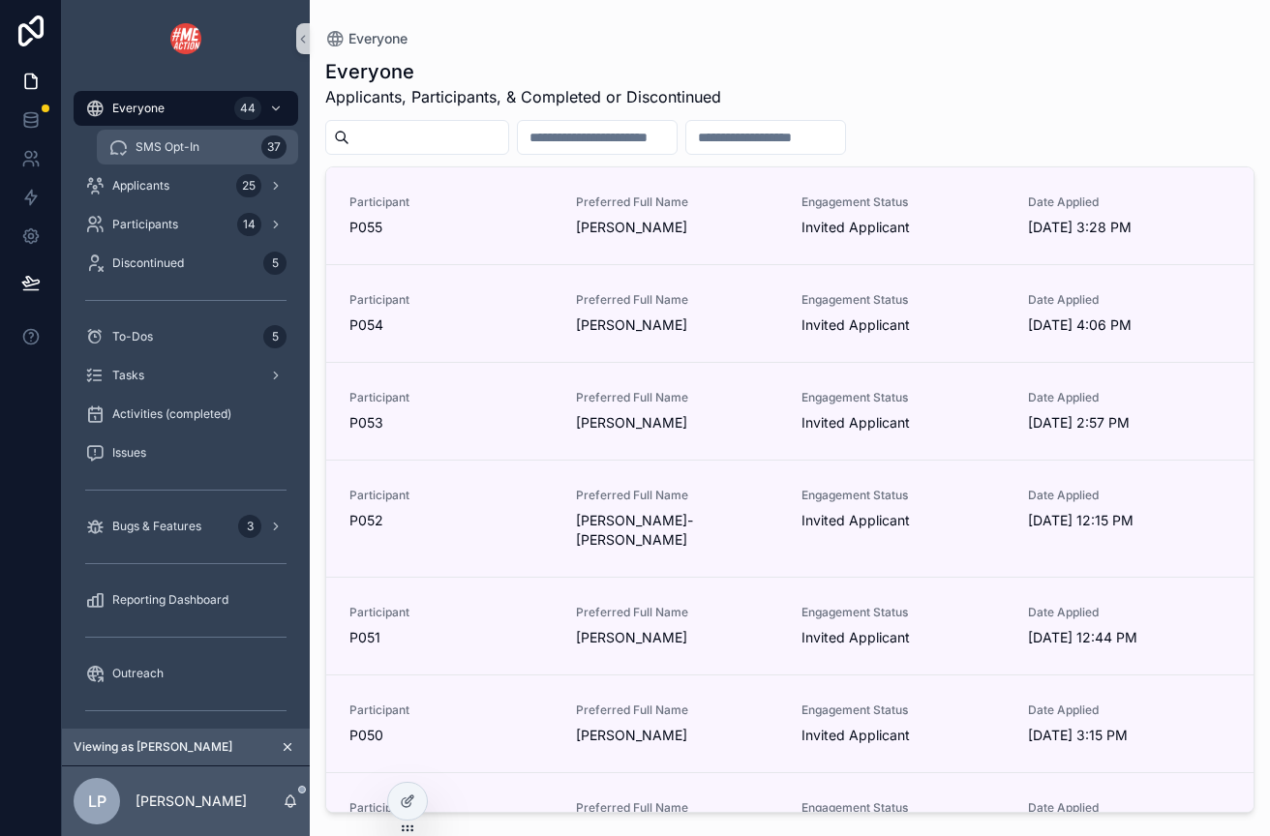
click at [162, 153] on span "SMS Opt-In" at bounding box center [168, 146] width 64 height 15
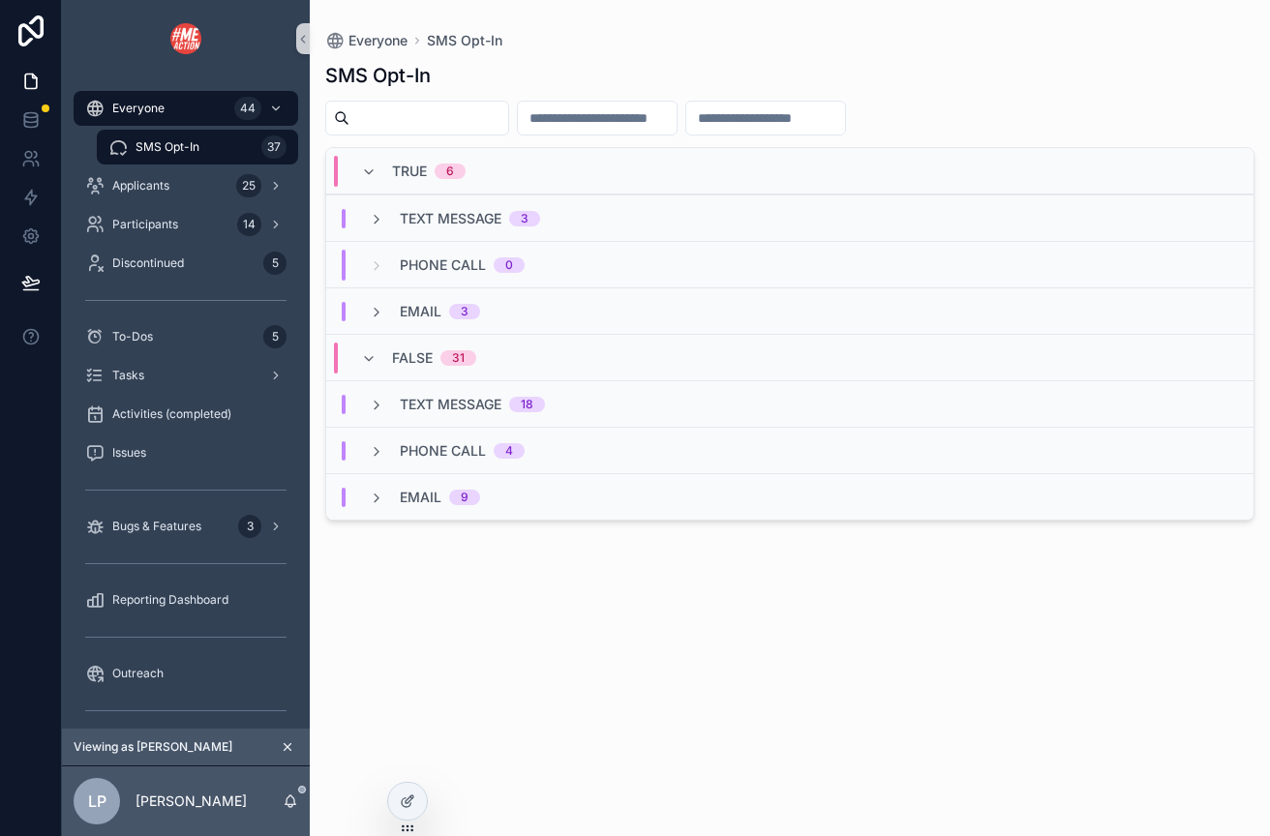
click at [423, 402] on span "Text Message" at bounding box center [451, 404] width 102 height 19
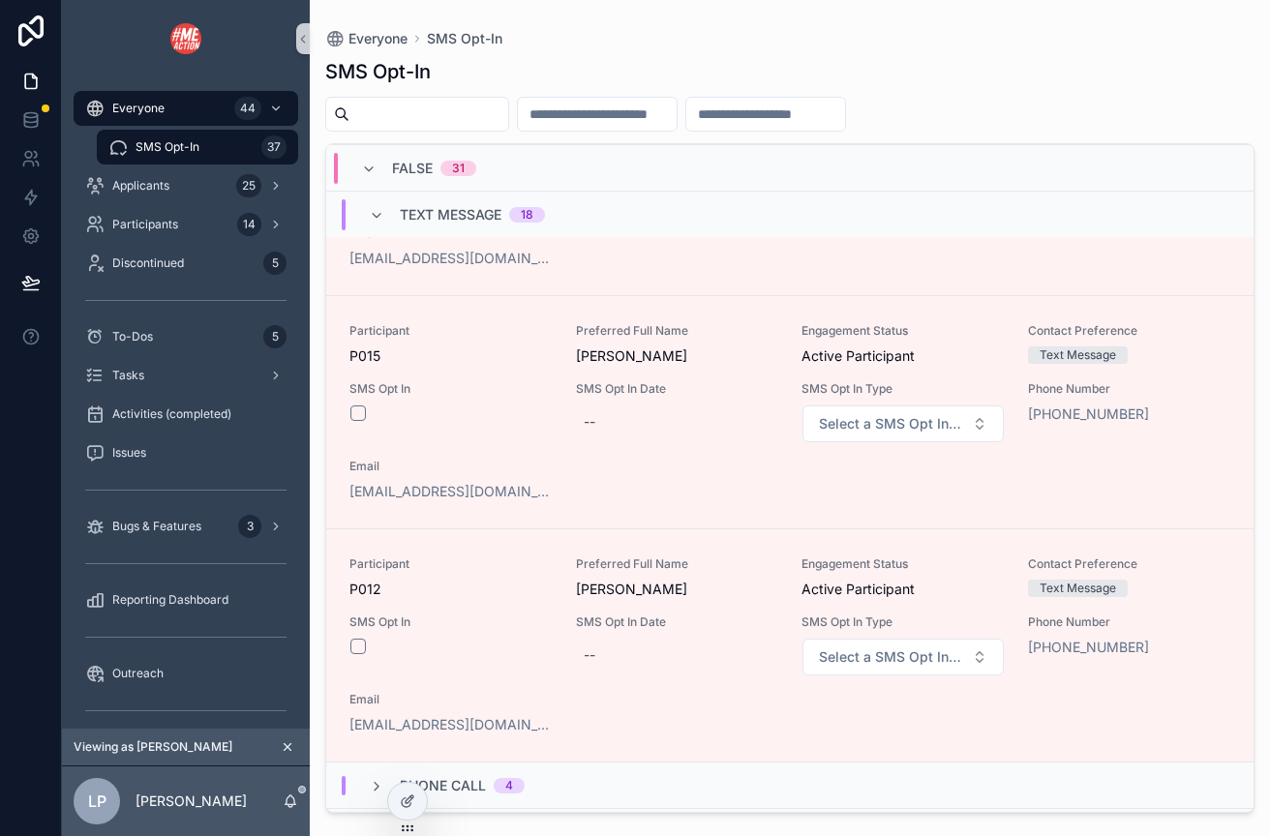
scroll to position [3996, 0]
